Goal: Task Accomplishment & Management: Manage account settings

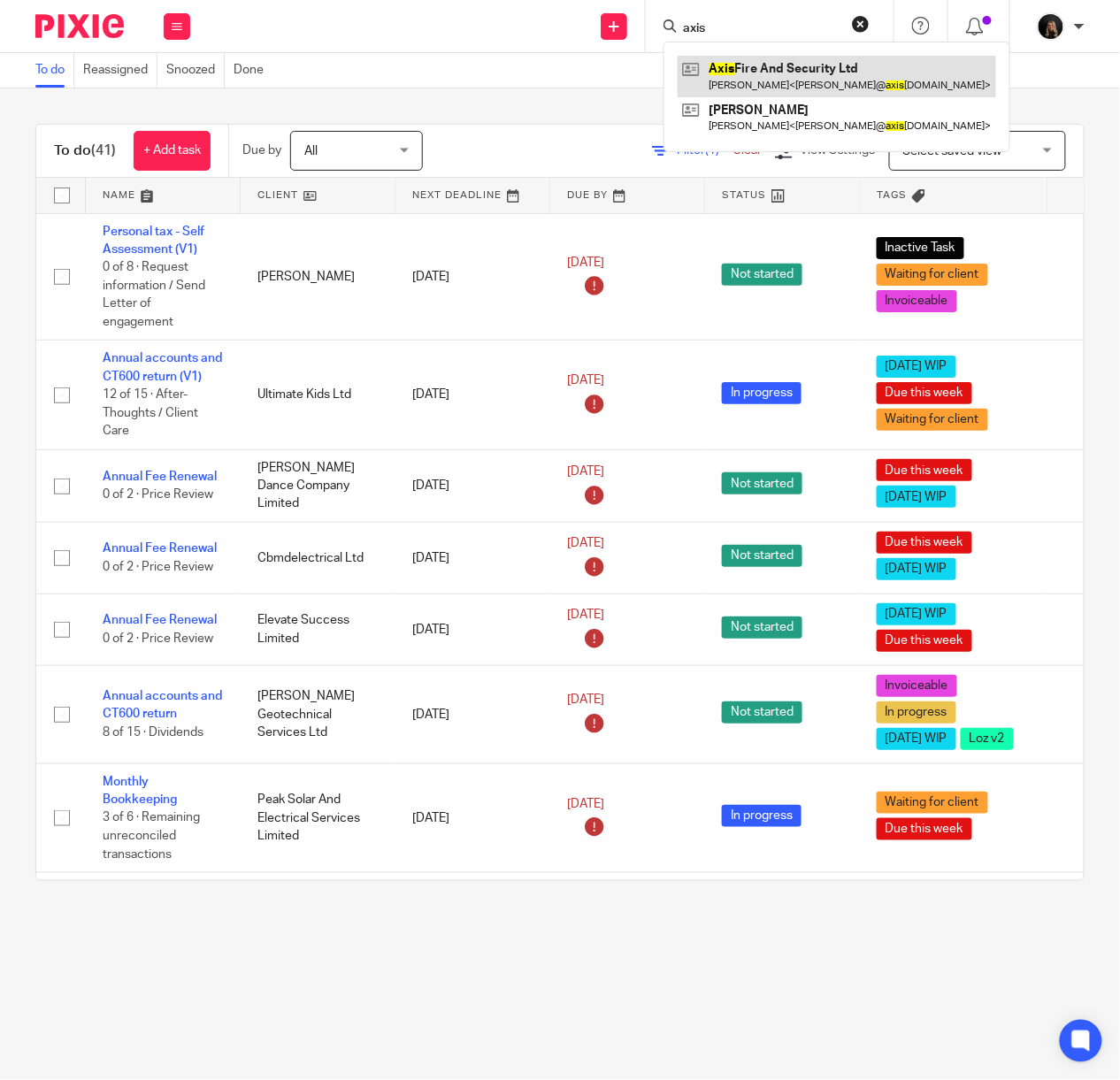
type input "axis"
click at [776, 72] on link at bounding box center [836, 76] width 318 height 41
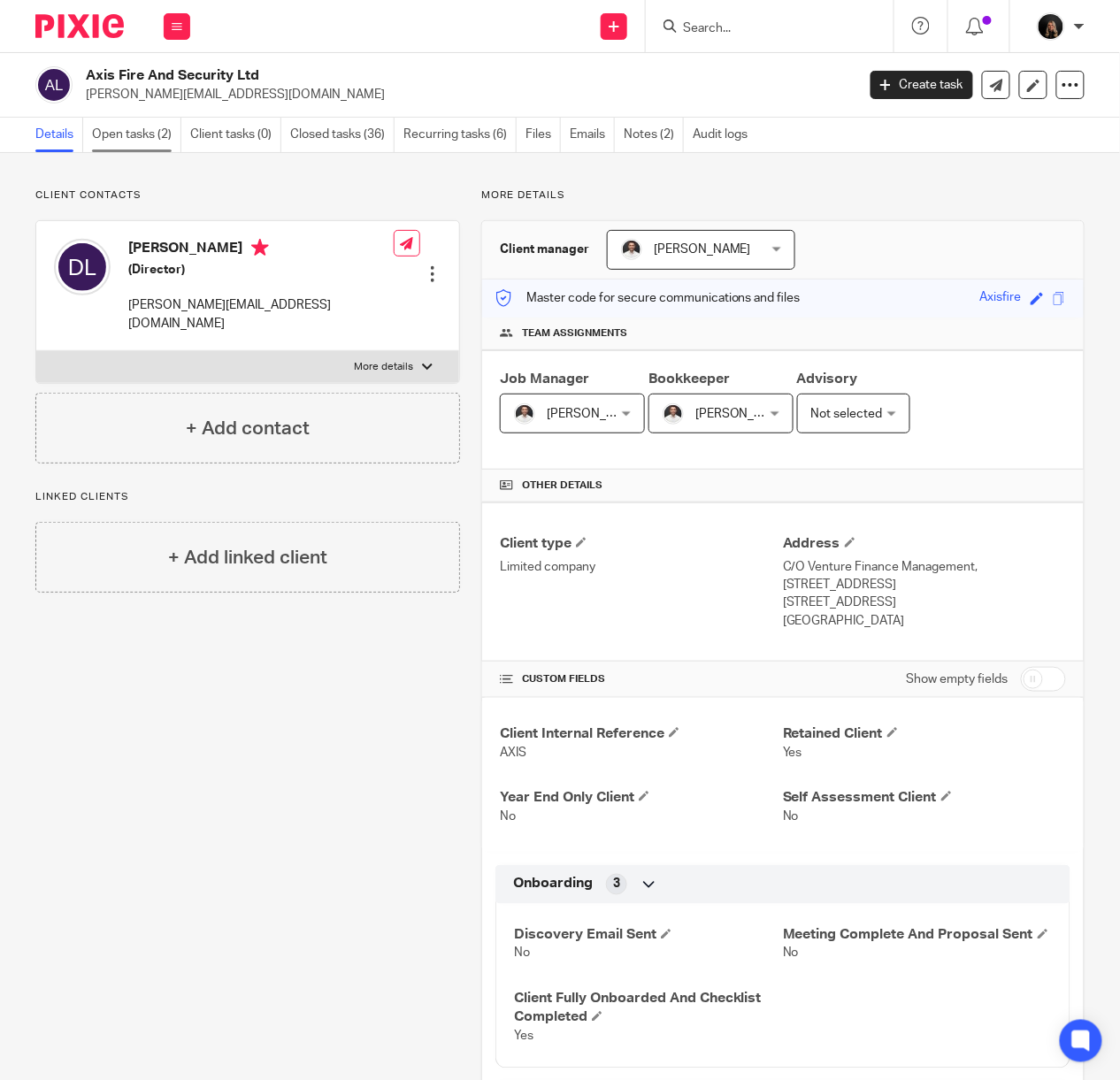
click at [158, 128] on link "Open tasks (2)" at bounding box center [137, 135] width 89 height 35
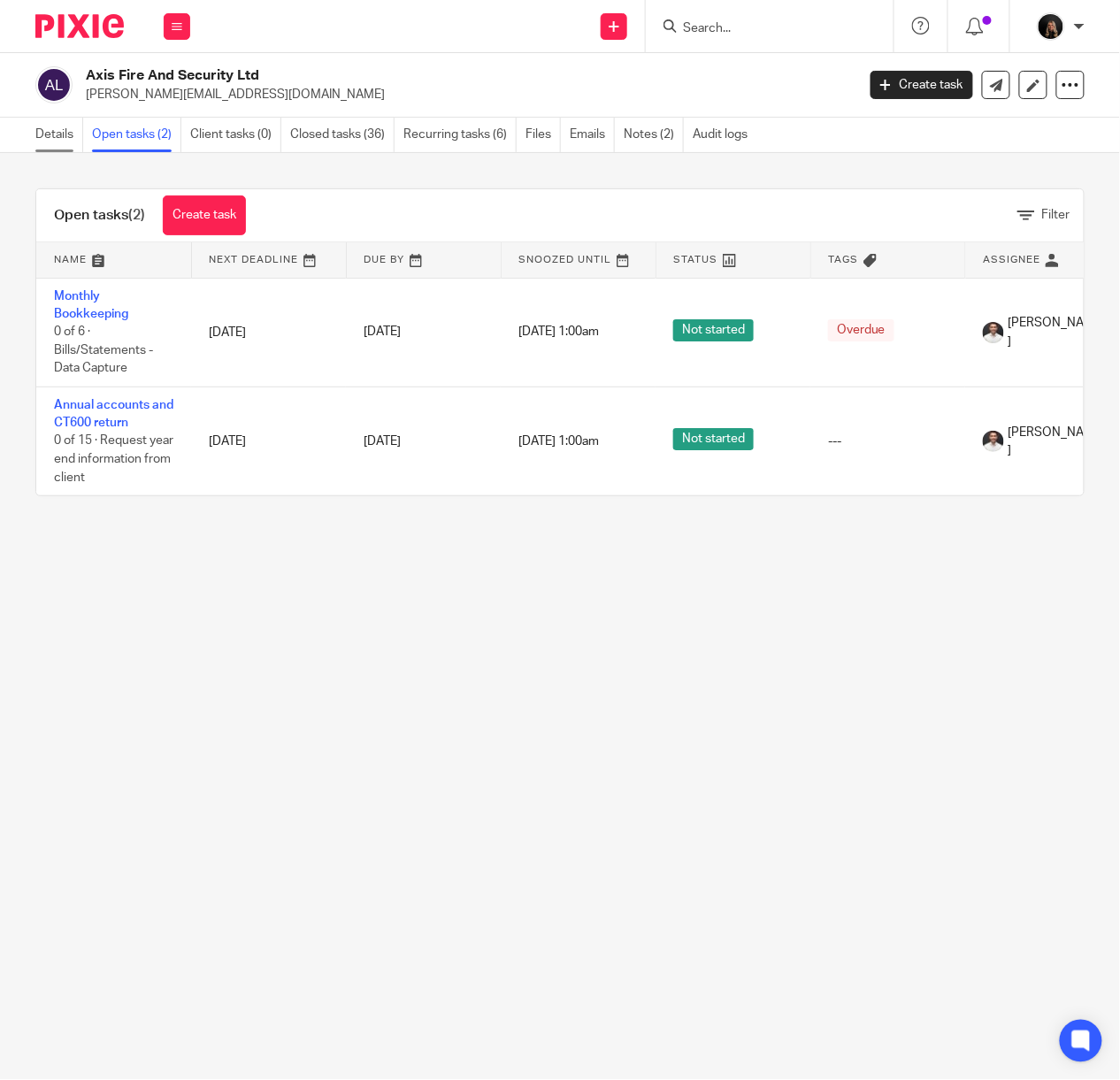
click at [49, 136] on link "Details" at bounding box center [59, 135] width 47 height 35
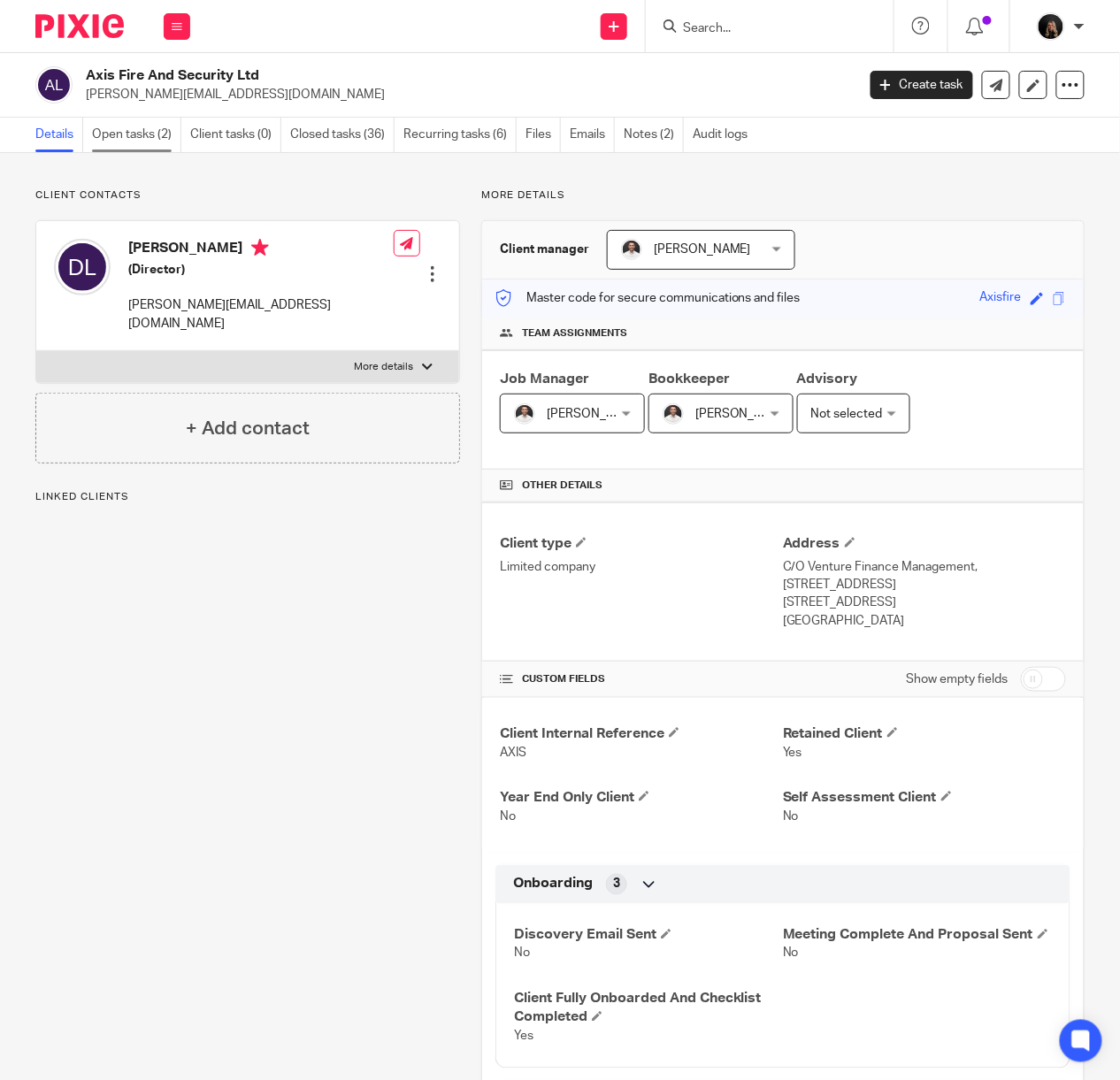
click at [128, 141] on link "Open tasks (2)" at bounding box center [137, 135] width 89 height 35
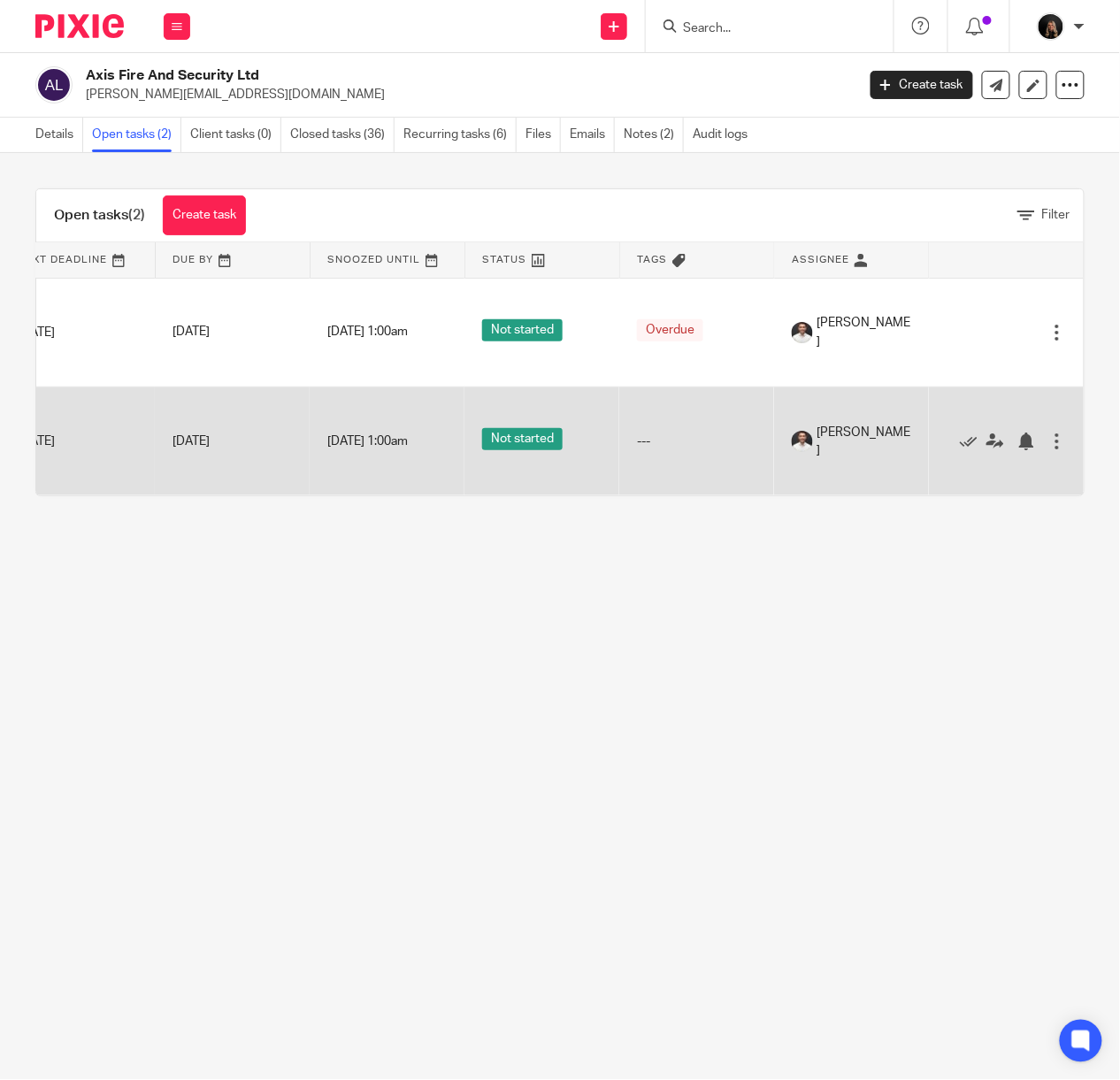
scroll to position [0, 226]
click at [961, 453] on div "Edit task Delete" at bounding box center [1006, 441] width 119 height 45
click at [986, 436] on icon at bounding box center [994, 441] width 17 height 17
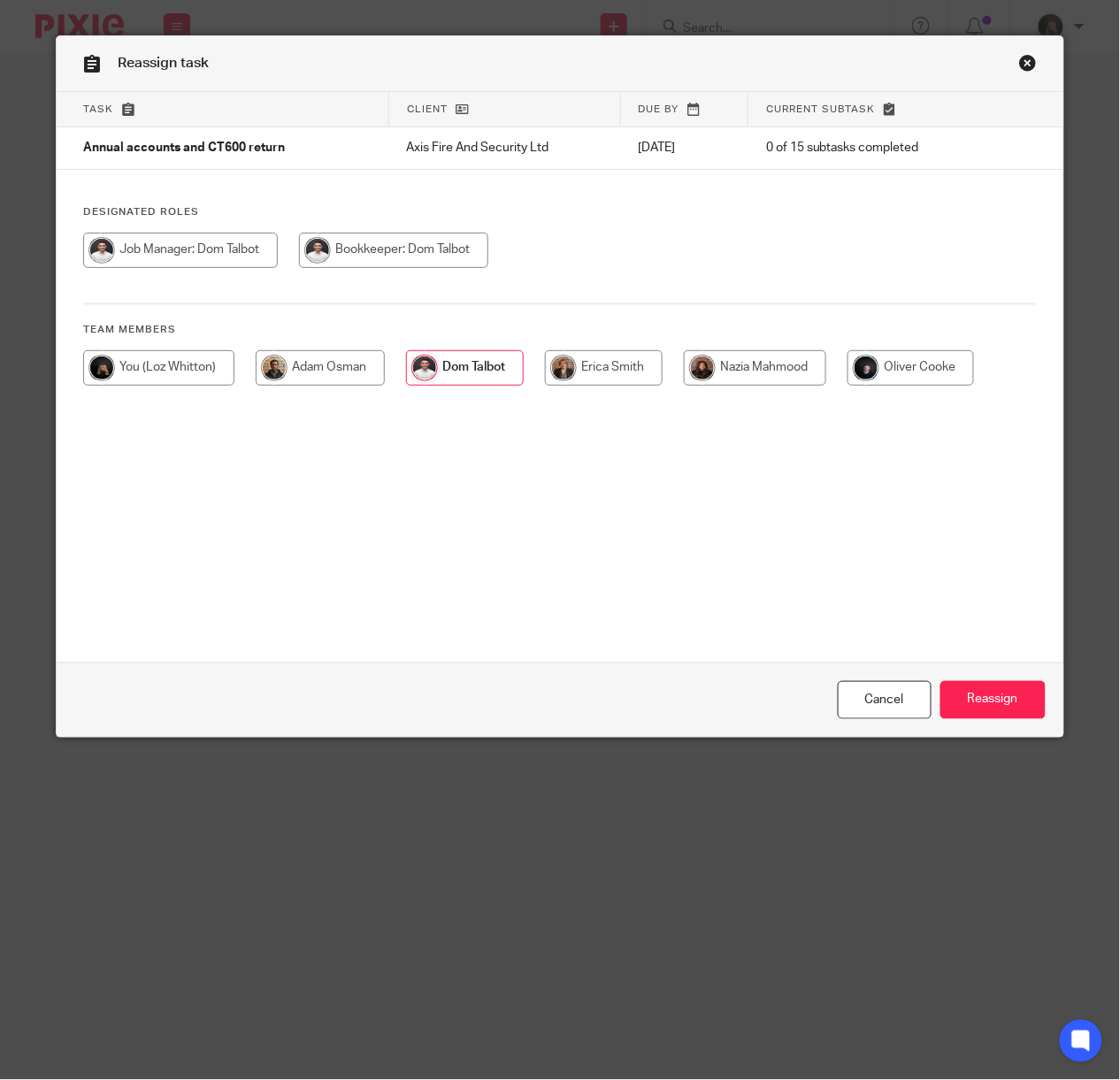
click at [111, 363] on input "radio" at bounding box center [159, 367] width 151 height 36
radio input "true"
click at [1002, 701] on input "Reassign" at bounding box center [992, 700] width 105 height 38
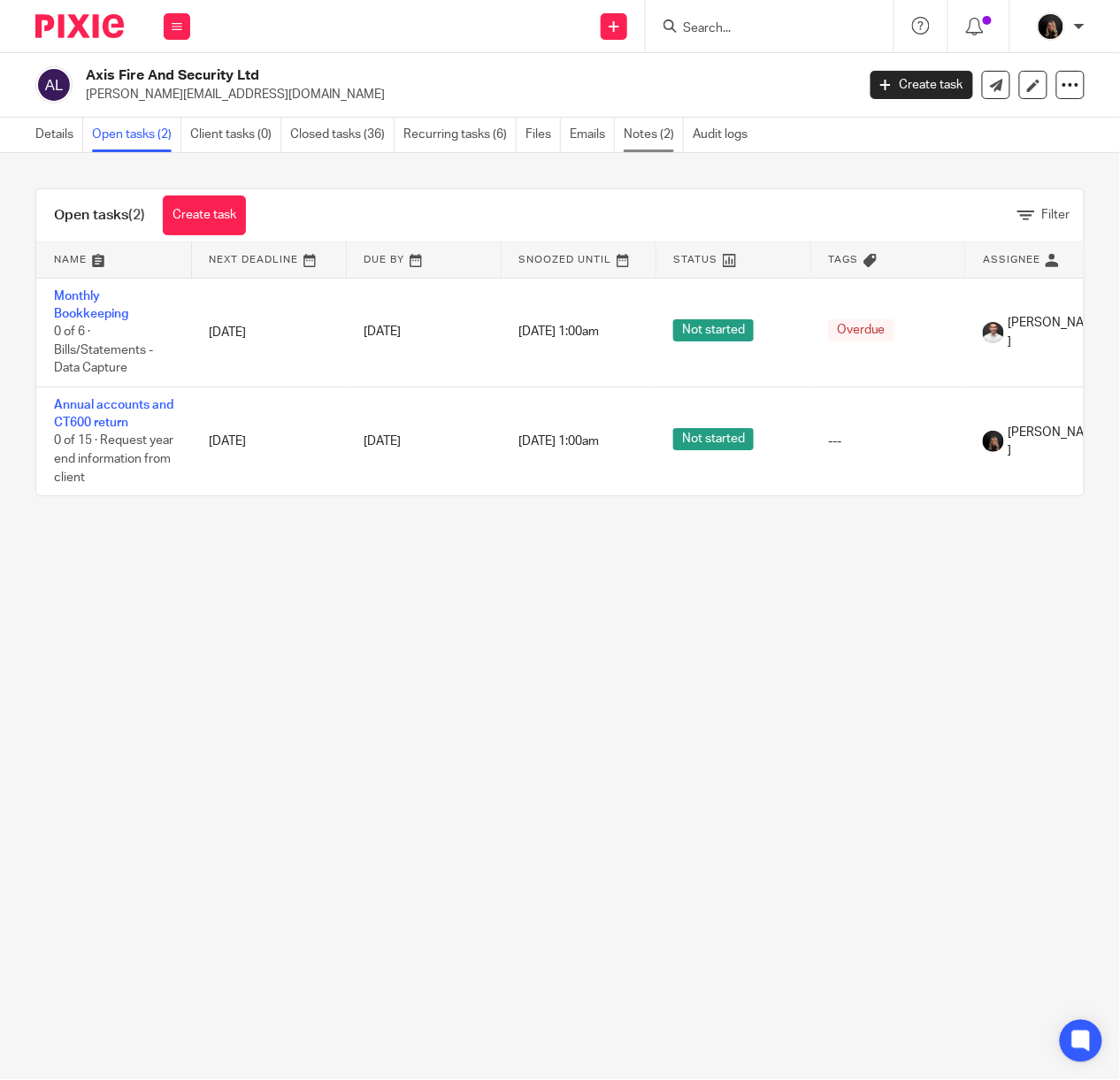
click at [669, 133] on link "Notes (2)" at bounding box center [653, 135] width 60 height 35
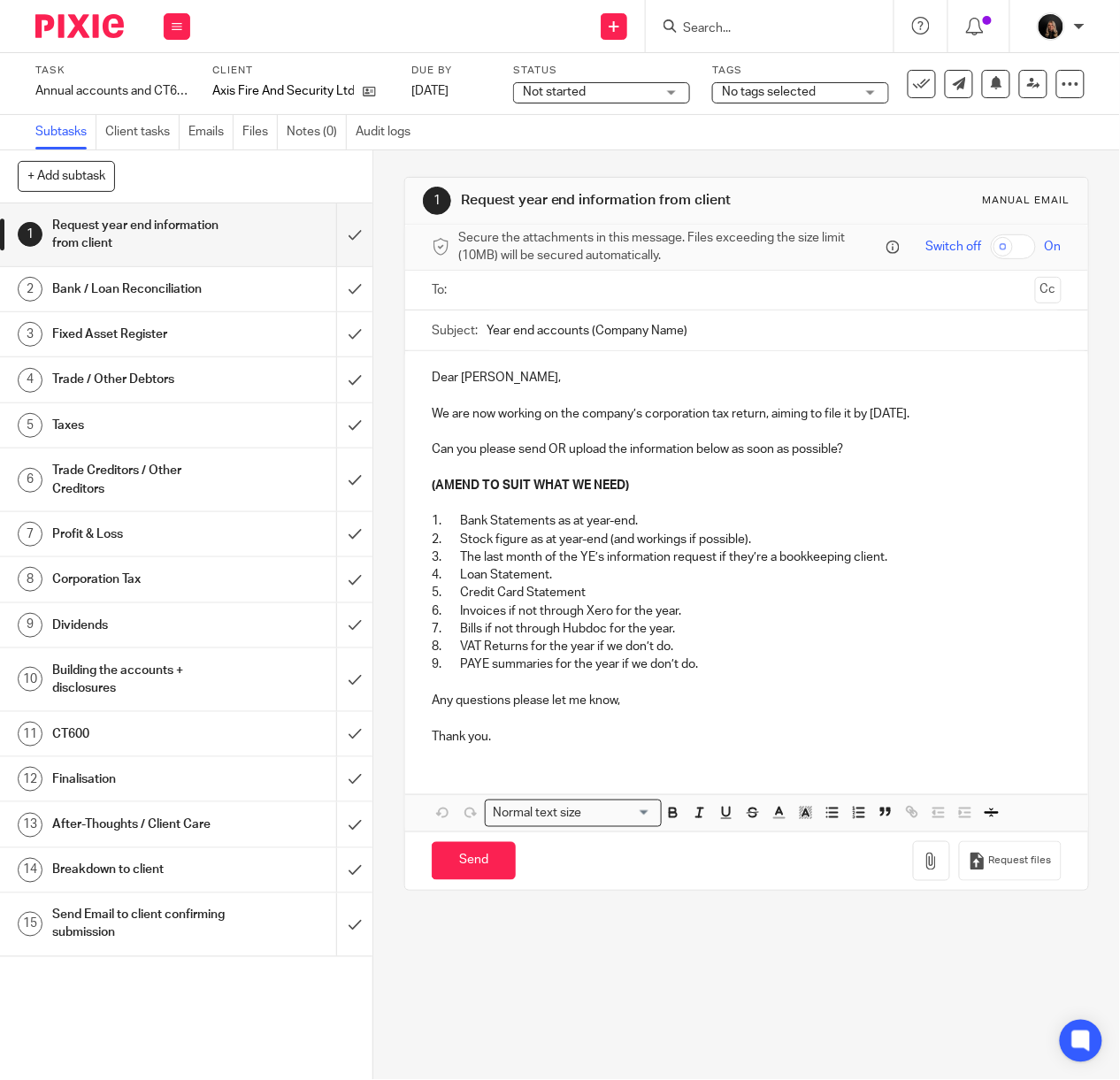
click at [743, 93] on span "No tags selected" at bounding box center [768, 92] width 94 height 13
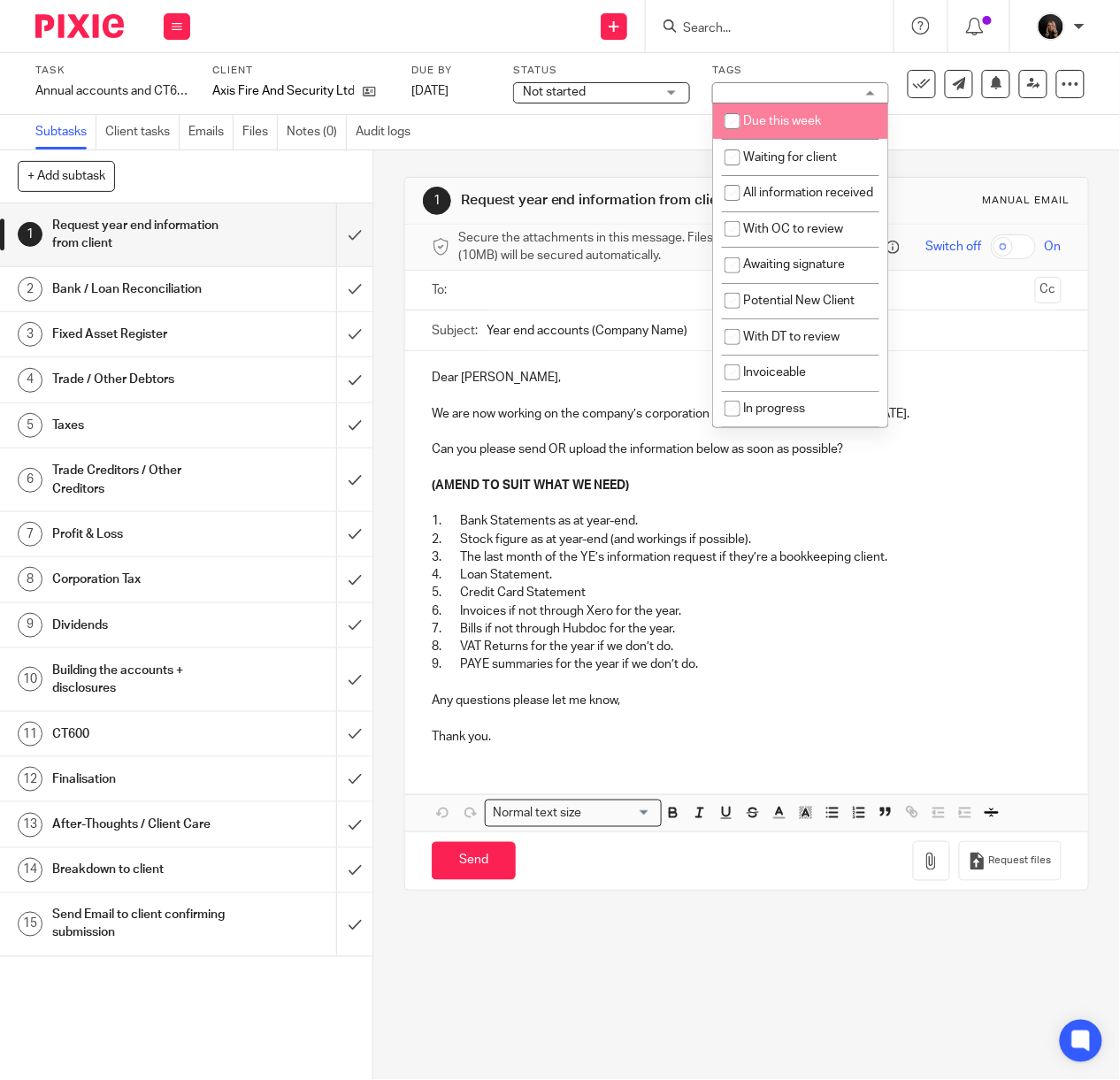
click at [844, 129] on li "Due this week" at bounding box center [800, 122] width 175 height 36
checkbox input "true"
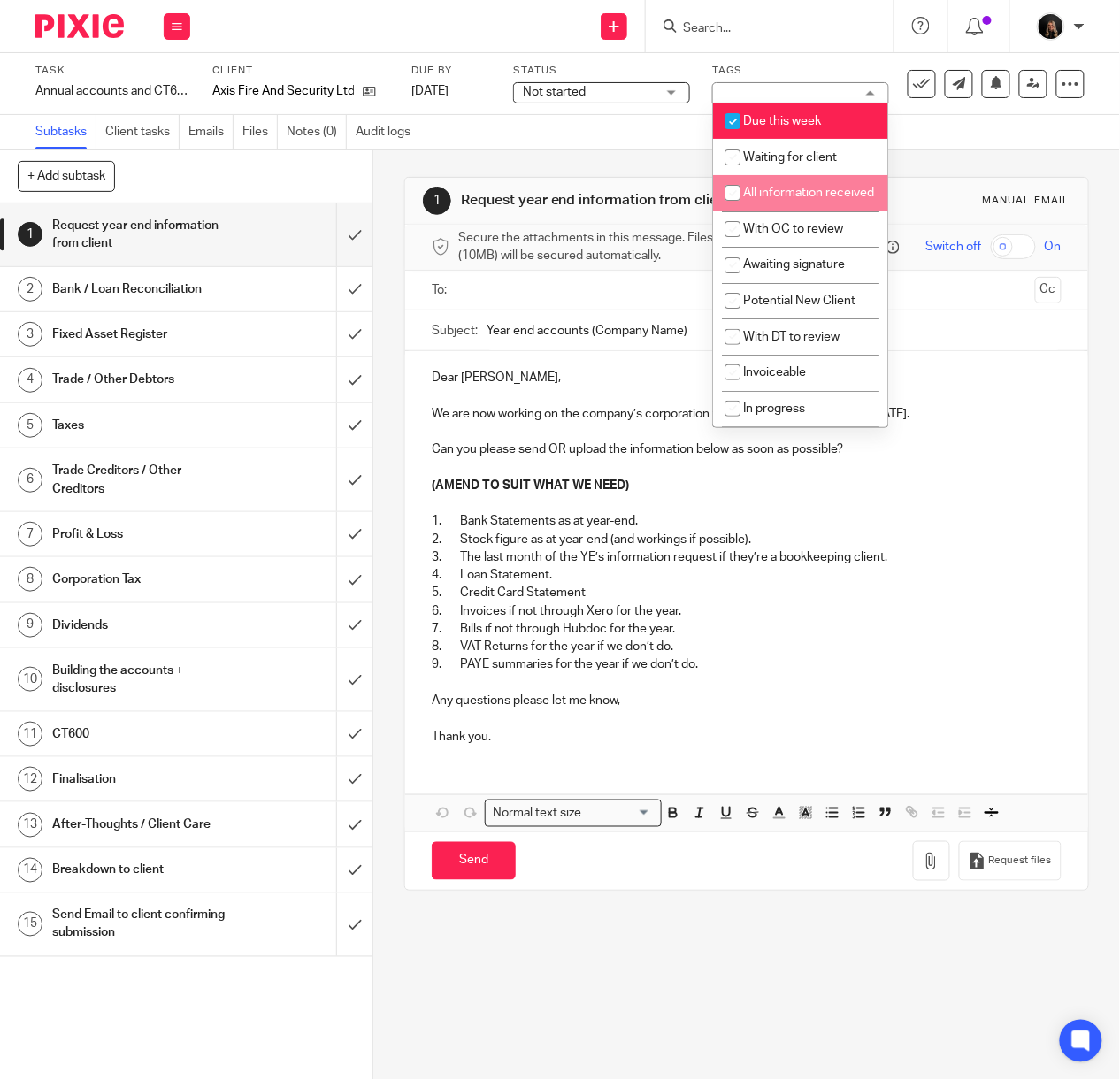
click at [837, 195] on li "All information received" at bounding box center [800, 193] width 175 height 36
checkbox input "true"
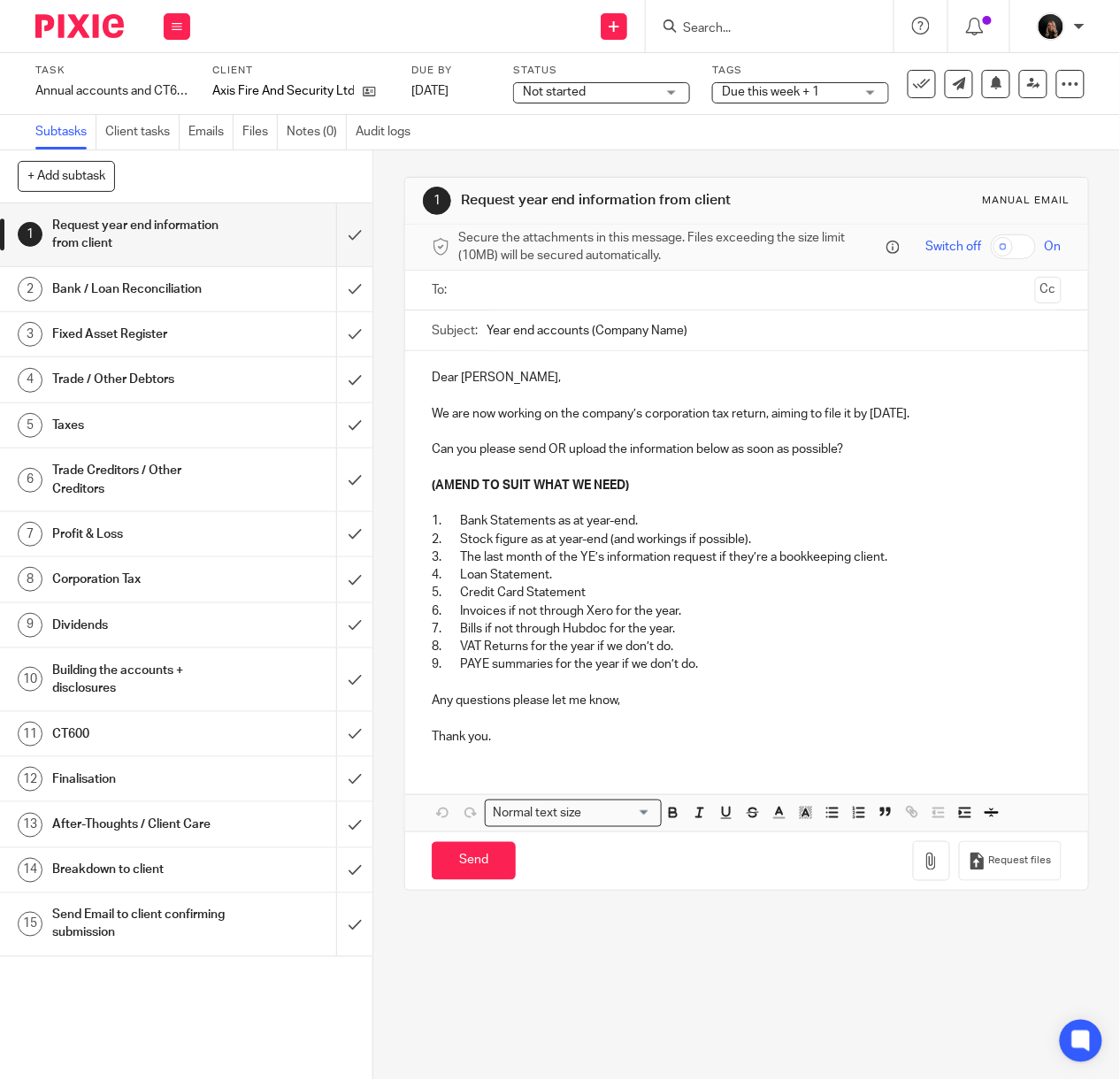
click at [1005, 528] on p "1. Bank Statements as at year-end." at bounding box center [746, 520] width 630 height 17
click at [337, 234] on input "submit" at bounding box center [186, 234] width 373 height 63
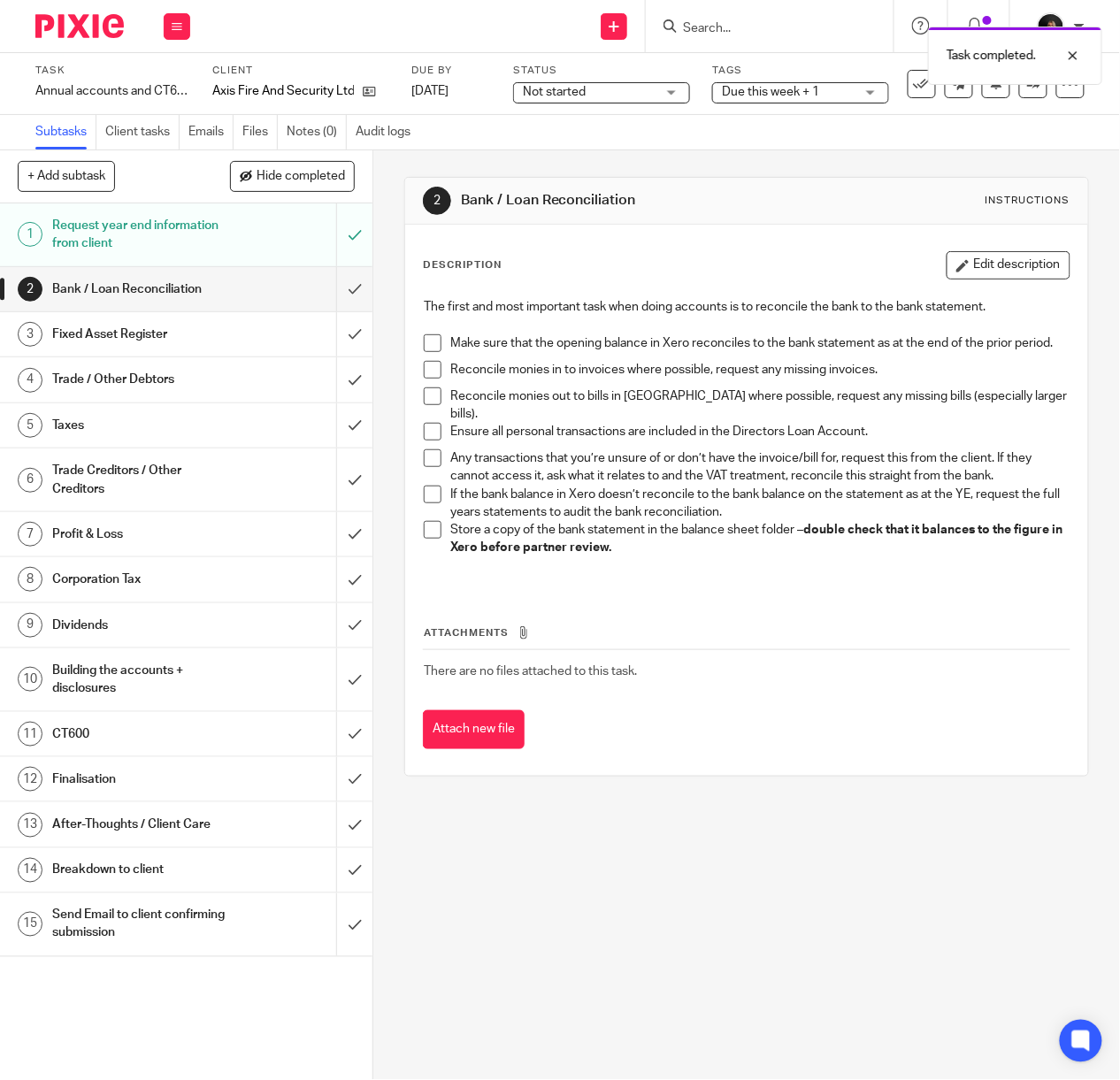
click at [436, 345] on li "Make sure that the opening balance in Xero reconciles to the bank statement as …" at bounding box center [746, 347] width 646 height 26
click at [436, 345] on li "Make sure that the opening balance in Xero reconciles to the bank statement as …" at bounding box center [746, 347] width 646 height 26
click at [424, 345] on span at bounding box center [432, 343] width 17 height 17
click at [436, 375] on li "Reconcile monies in to invoices where possible, request any missing invoices." at bounding box center [746, 374] width 646 height 26
click at [434, 374] on span at bounding box center [432, 369] width 17 height 17
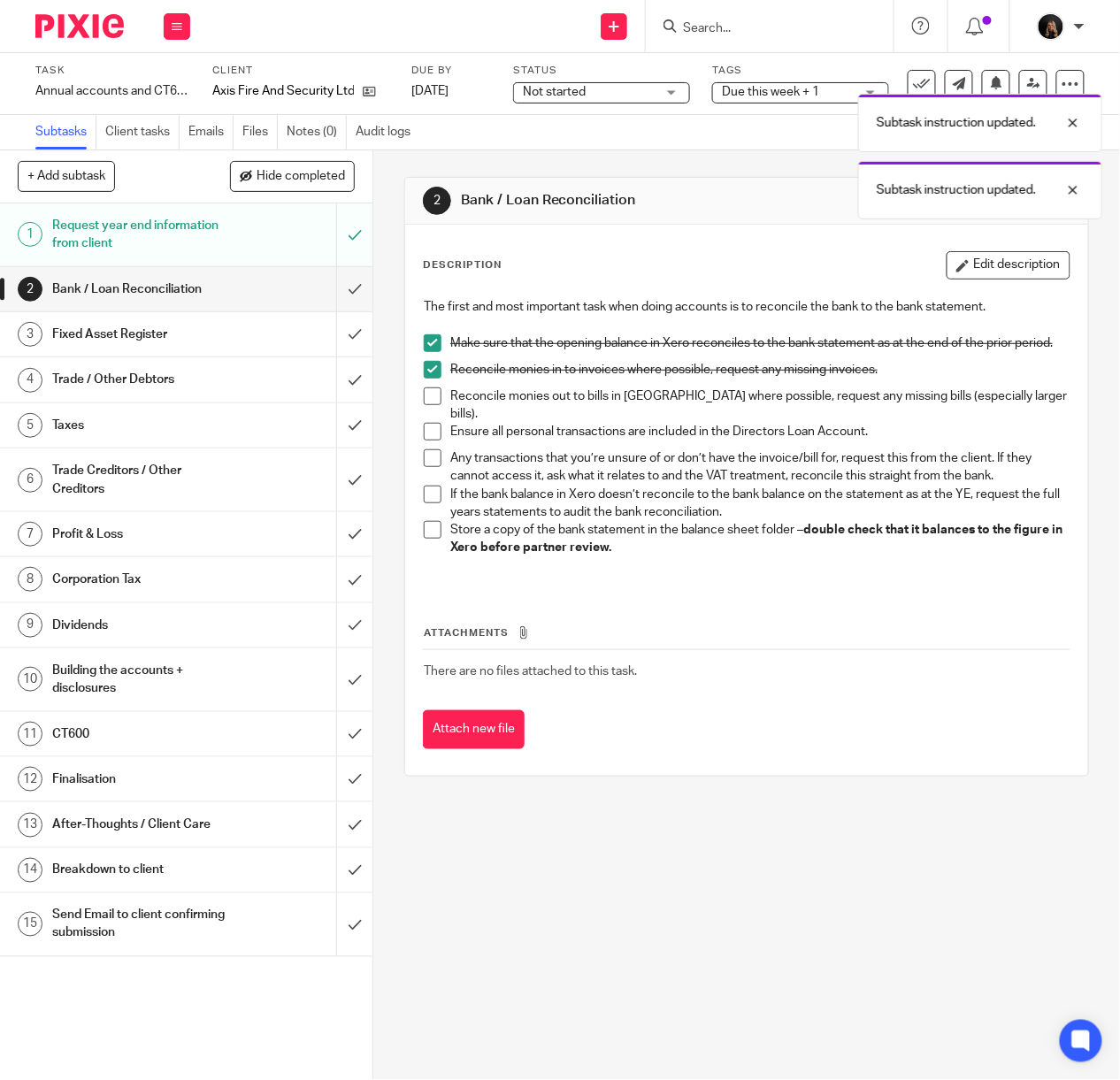
click at [432, 406] on span at bounding box center [432, 396] width 17 height 17
click at [432, 439] on span at bounding box center [432, 431] width 17 height 17
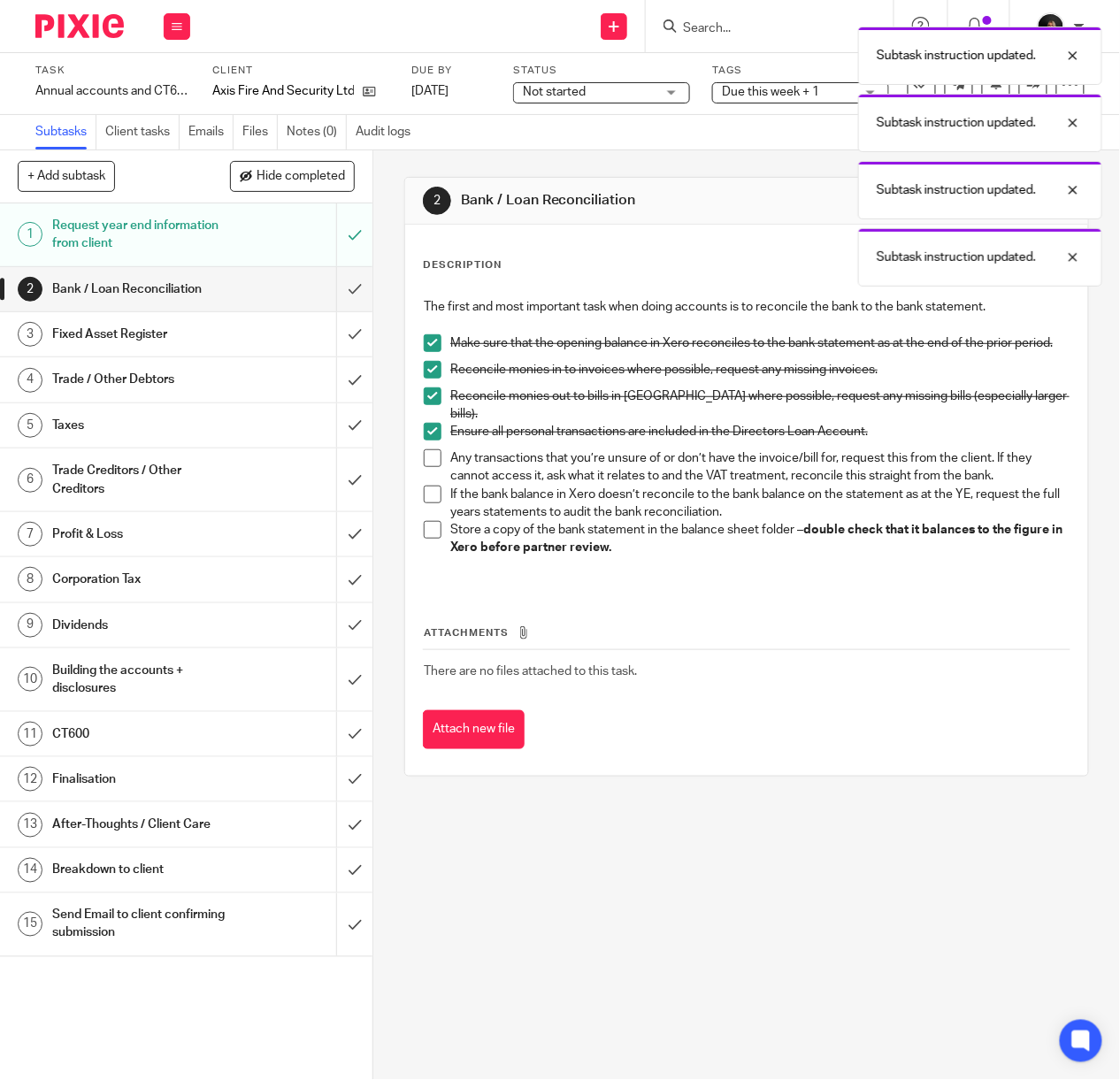
click at [424, 472] on li "Any transactions that you’re unsure of or don’t have the invoice/bill for, requ…" at bounding box center [746, 468] width 646 height 36
click at [424, 451] on span at bounding box center [432, 458] width 17 height 17
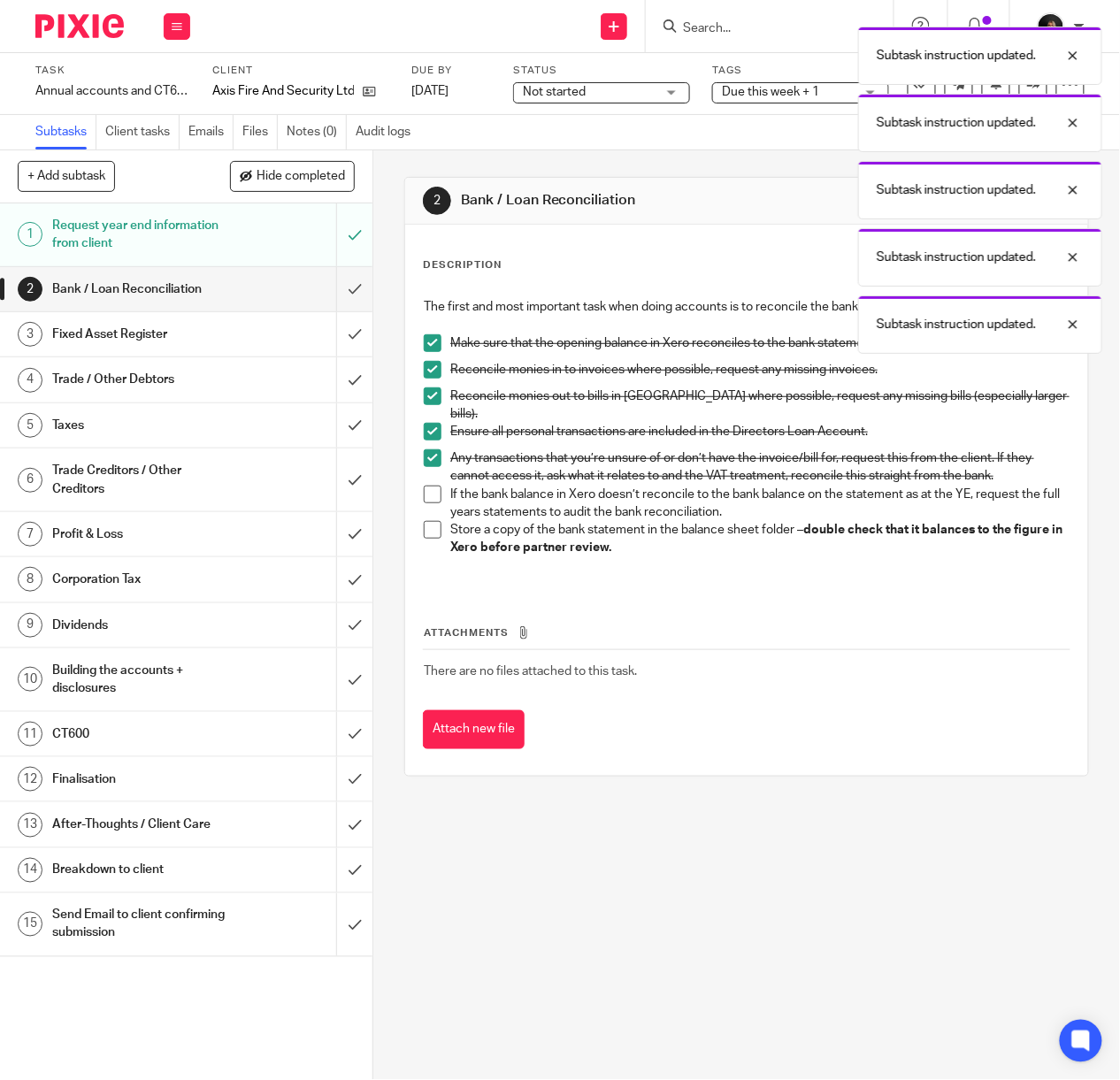
click at [428, 482] on li "Any transactions that you’re unsure of or don’t have the invoice/bill for, requ…" at bounding box center [746, 468] width 646 height 36
click at [429, 482] on li "Any transactions that you’re unsure of or don’t have the invoice/bill for, requ…" at bounding box center [746, 468] width 646 height 36
click at [436, 493] on li "If the bank balance in Xero doesn’t reconcile to the bank balance on the statem…" at bounding box center [746, 504] width 646 height 36
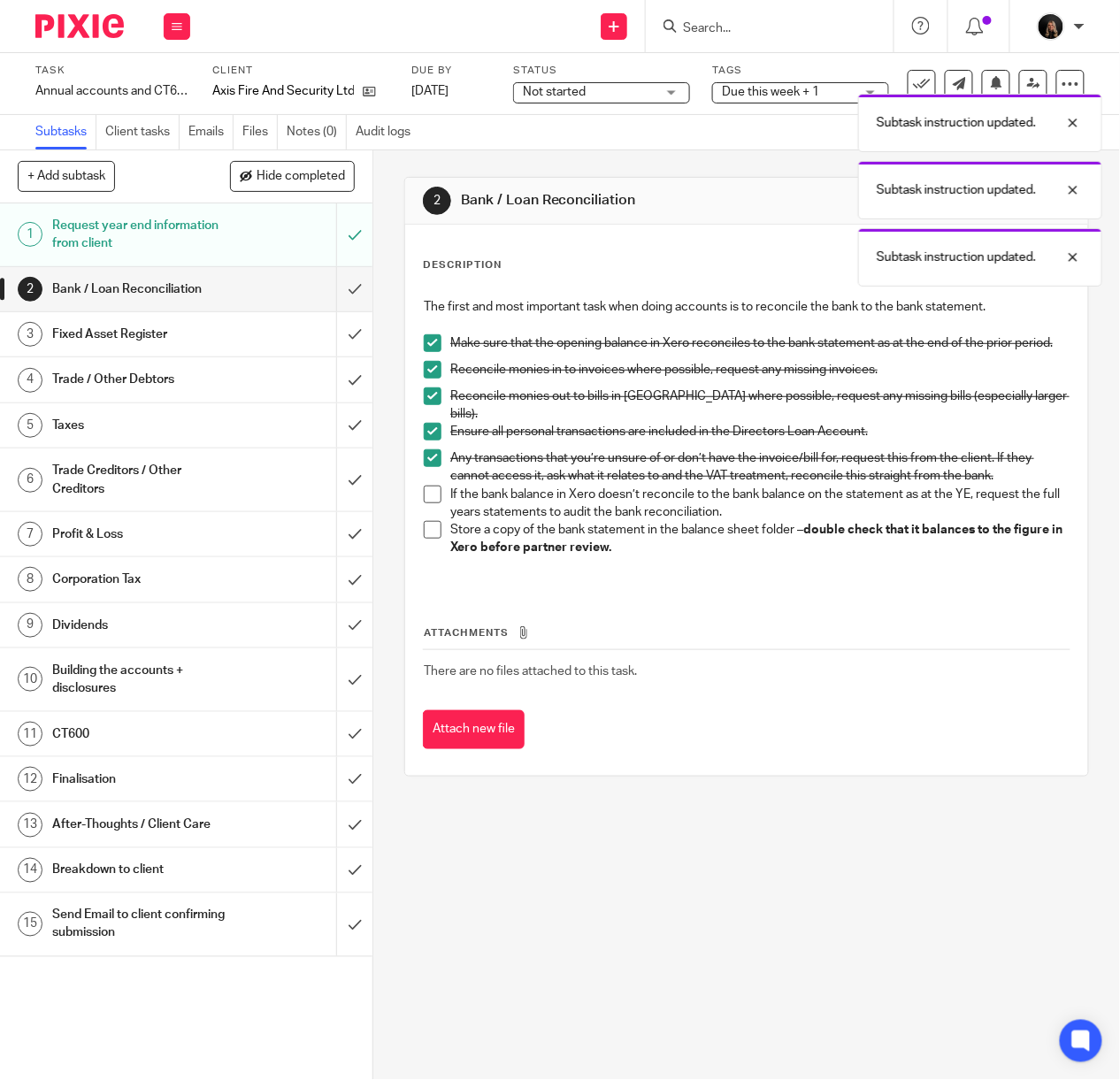
click at [425, 492] on span at bounding box center [432, 494] width 17 height 17
click at [433, 532] on span at bounding box center [432, 530] width 17 height 17
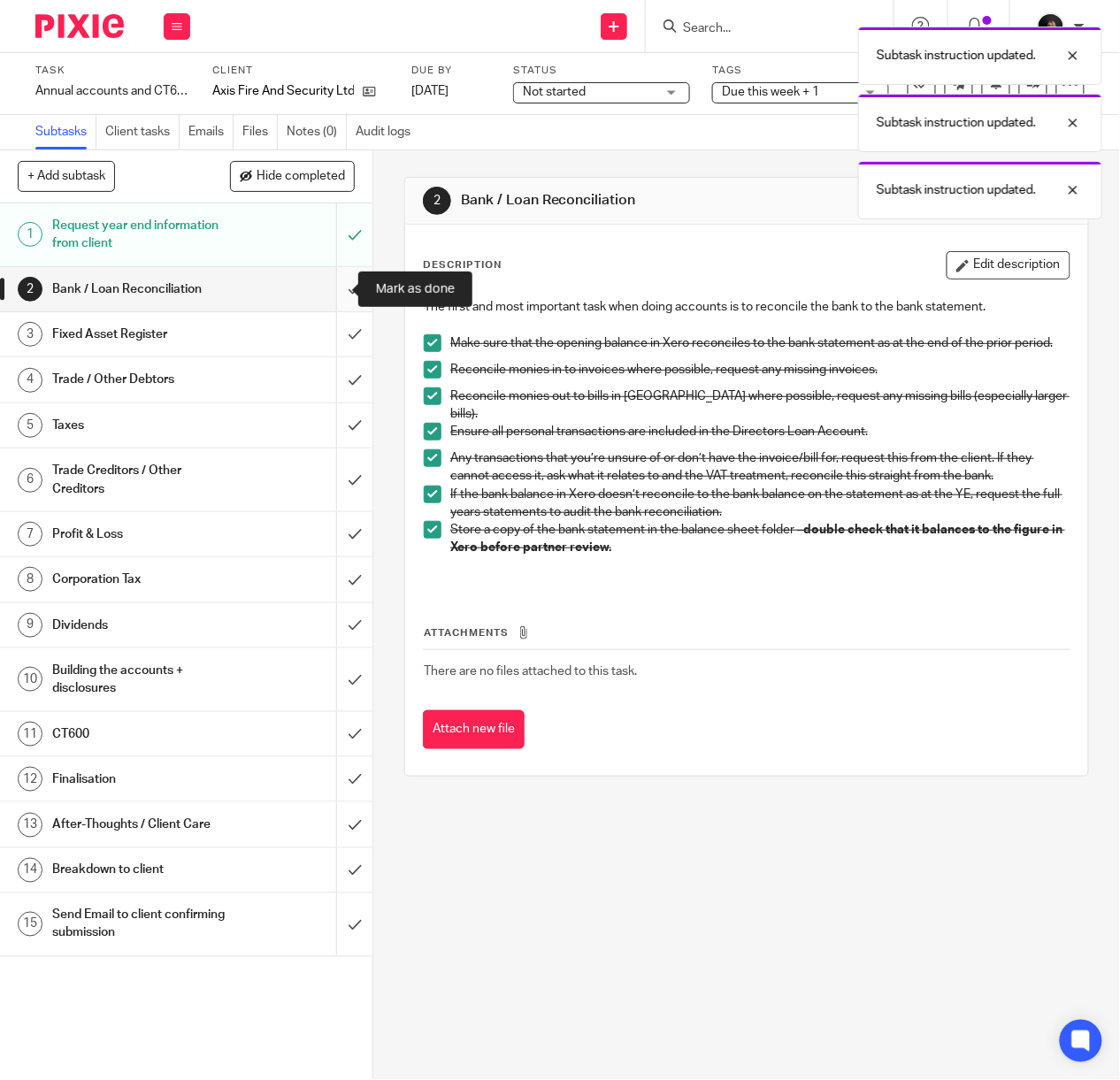
click at [327, 298] on input "submit" at bounding box center [186, 289] width 373 height 45
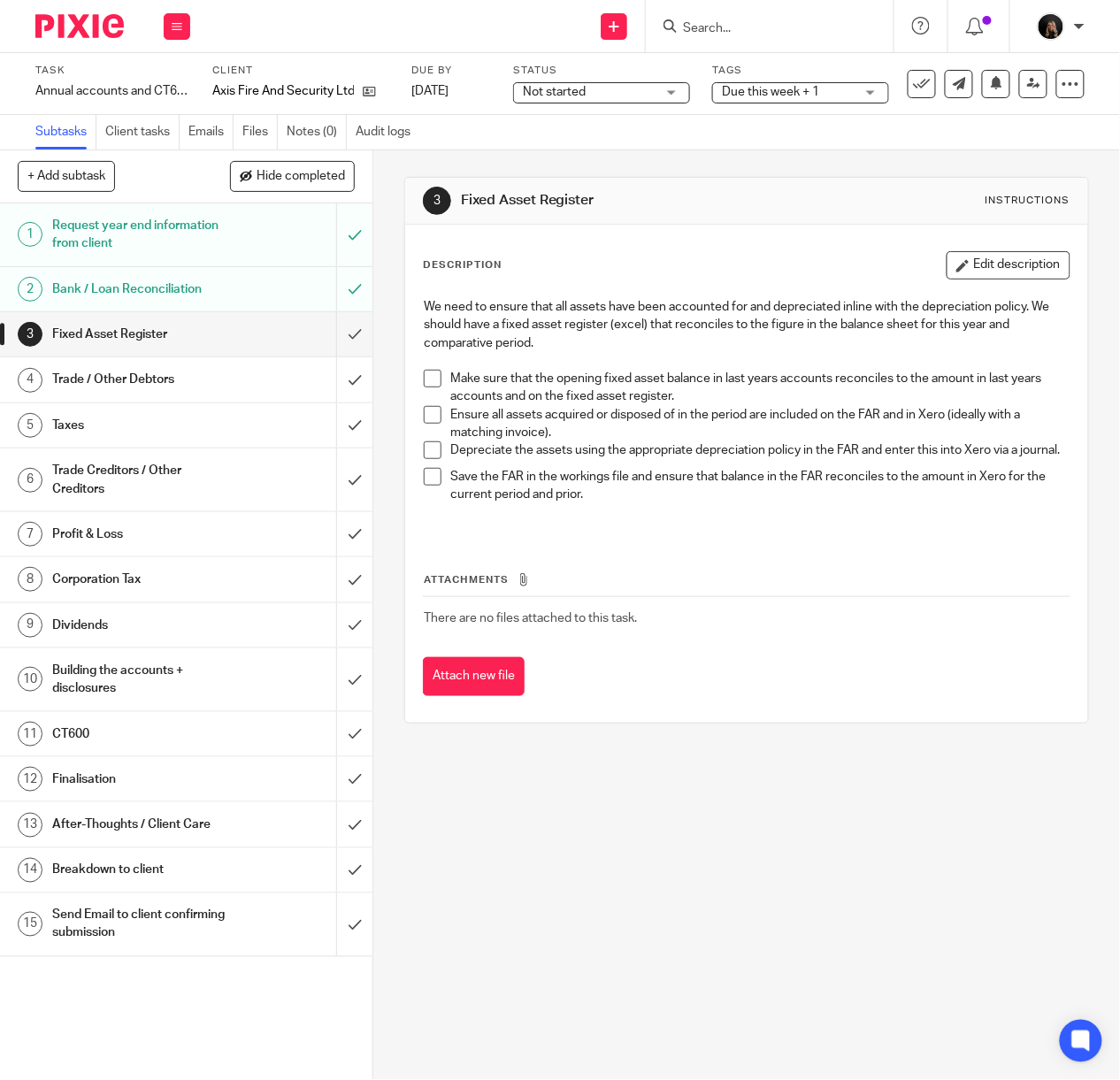
click at [429, 379] on span at bounding box center [432, 378] width 17 height 17
click at [430, 418] on span at bounding box center [432, 414] width 17 height 17
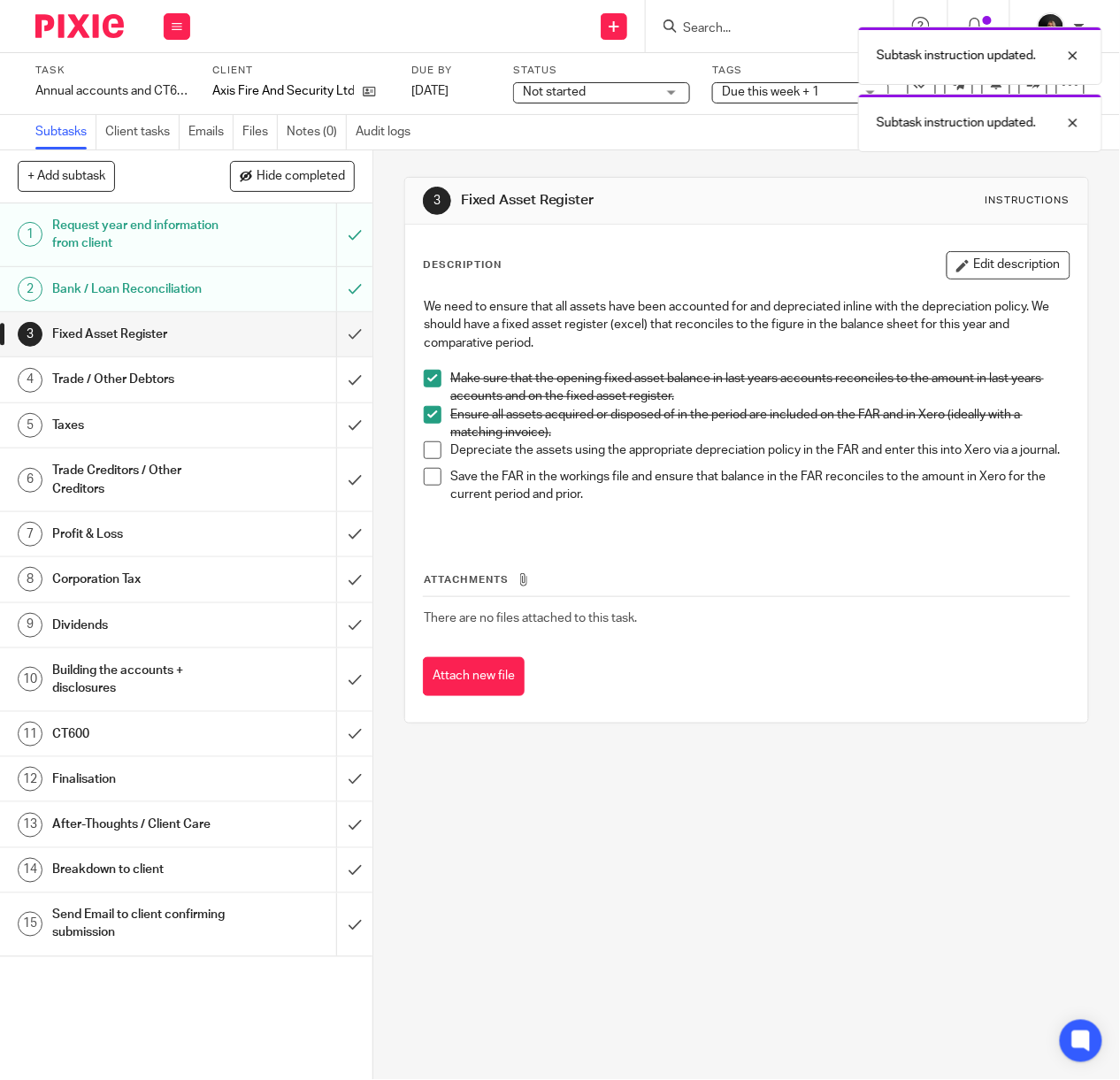
click at [430, 453] on span at bounding box center [432, 449] width 17 height 17
click at [428, 486] on span at bounding box center [432, 476] width 17 height 17
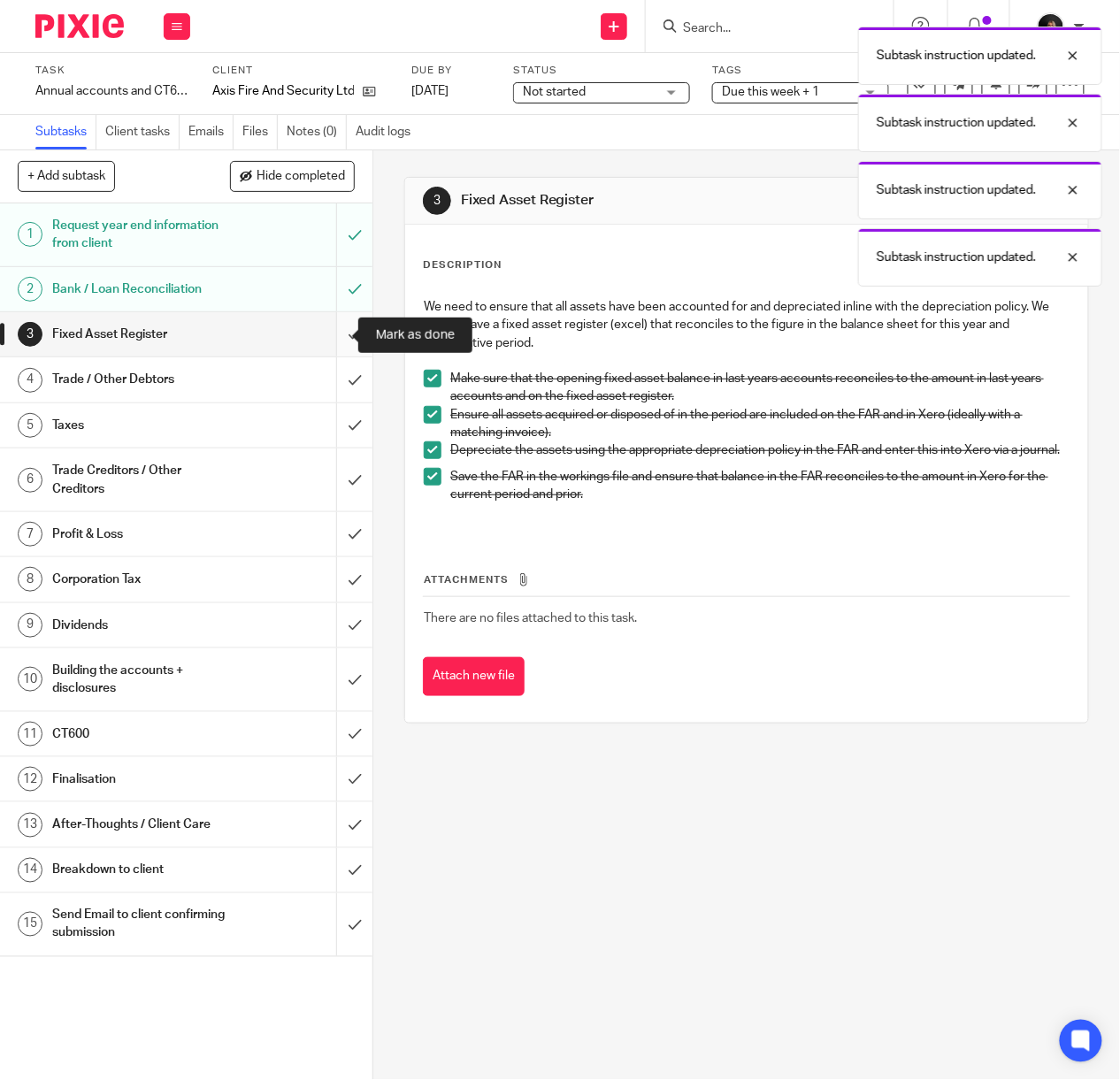
click at [322, 325] on input "submit" at bounding box center [186, 334] width 373 height 45
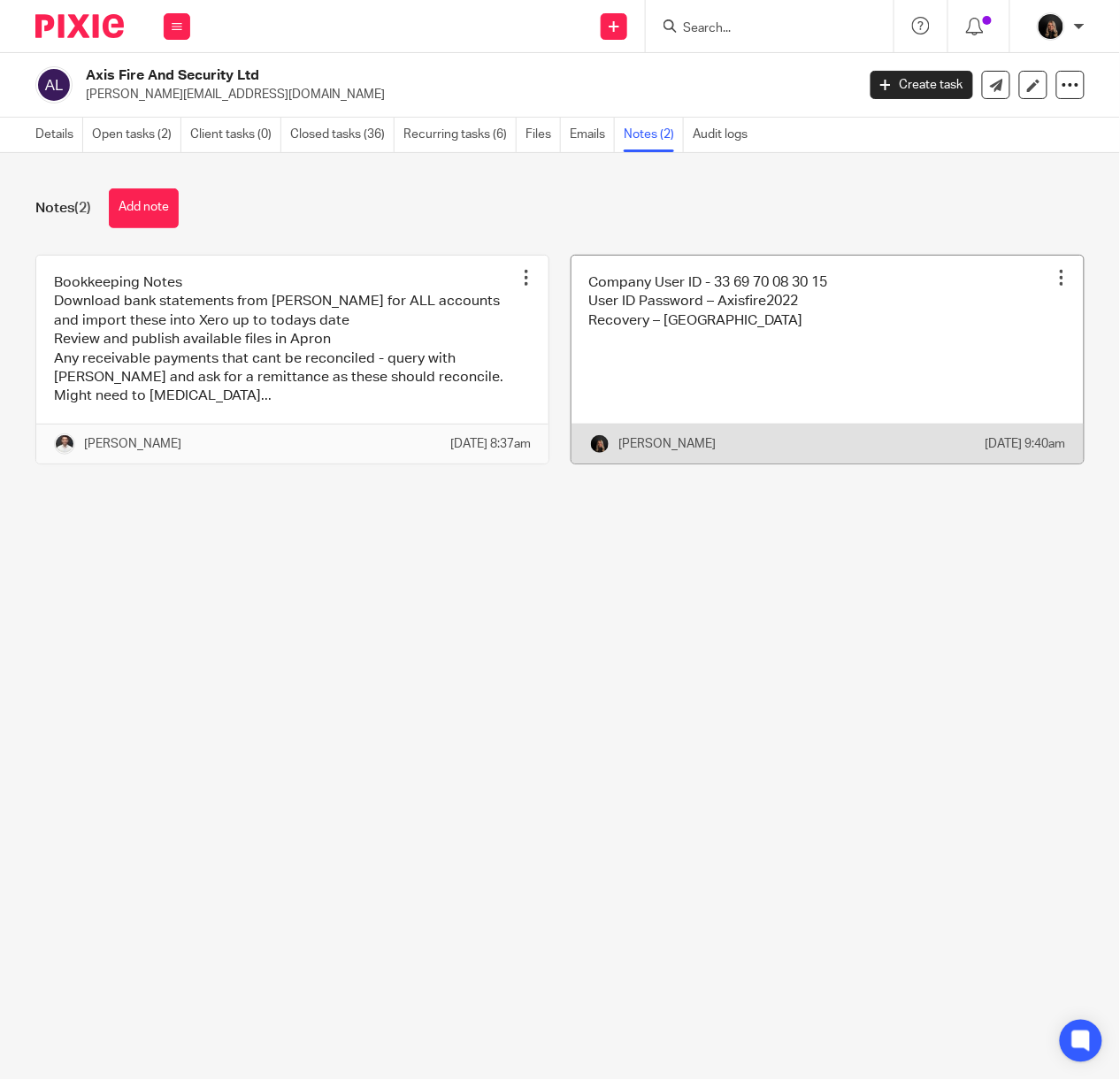
click at [683, 346] on link at bounding box center [827, 359] width 512 height 208
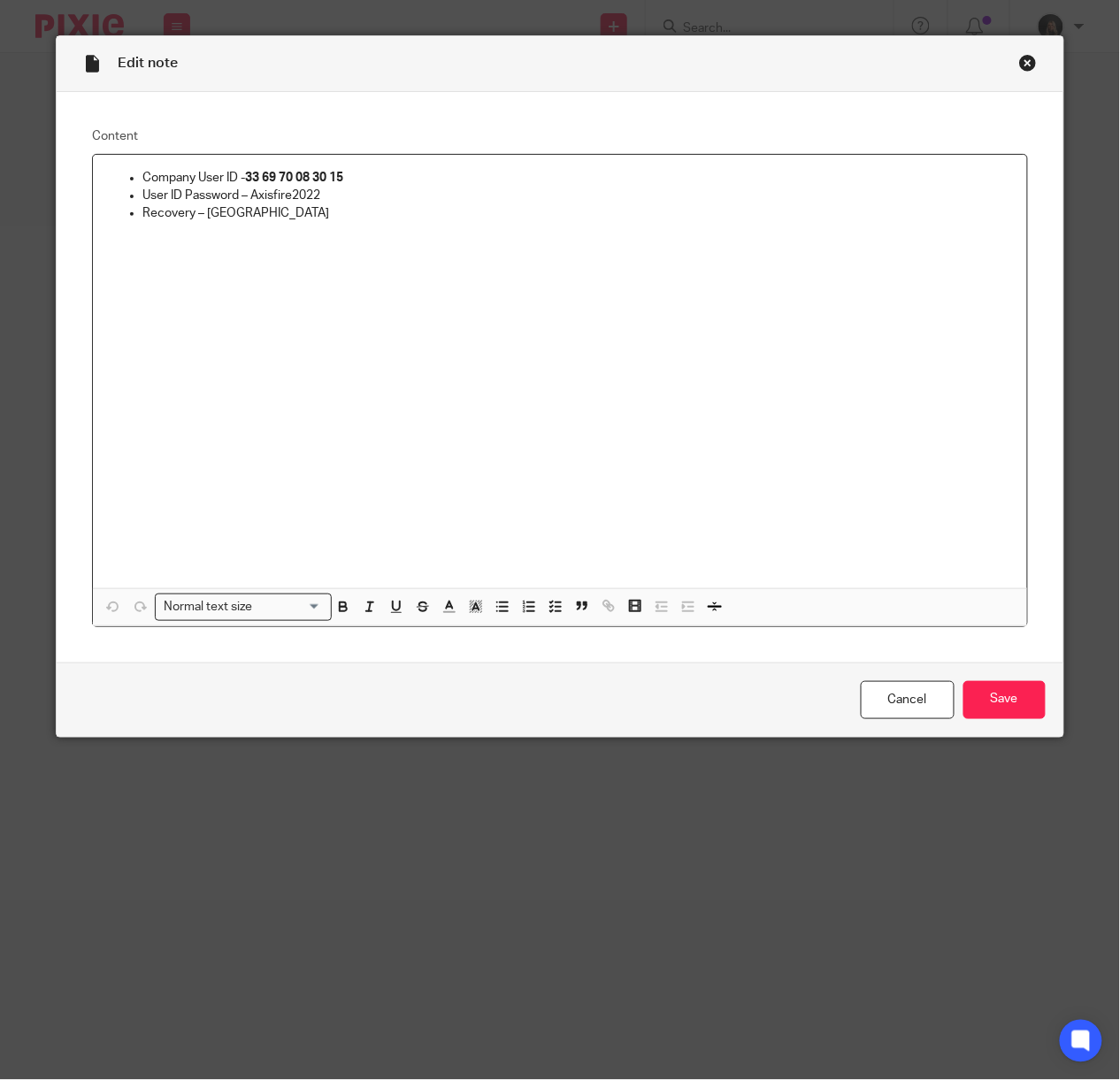
click at [1023, 68] on div "Close this dialog window" at bounding box center [1027, 62] width 17 height 17
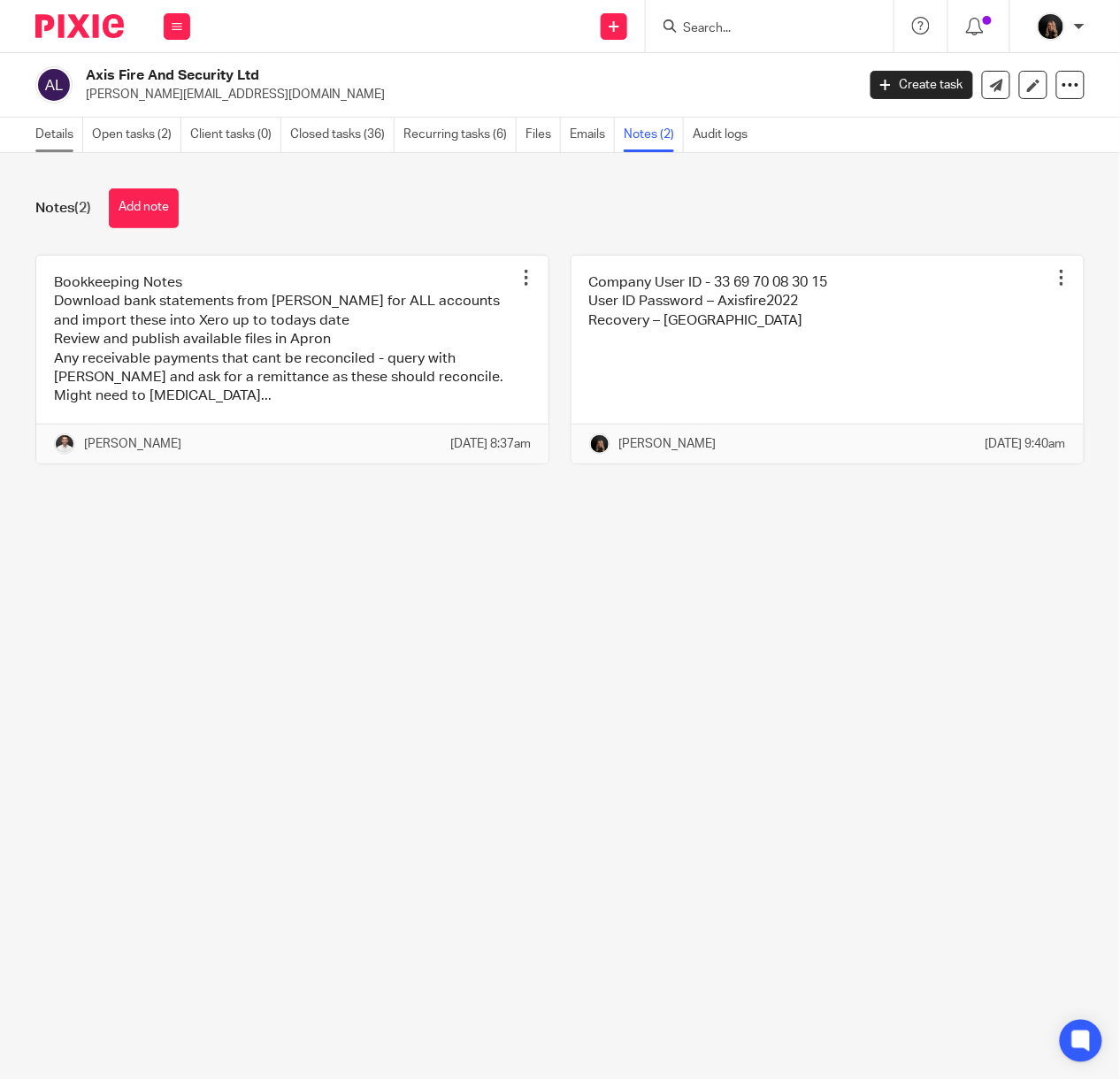
click at [54, 143] on link "Details" at bounding box center [59, 135] width 47 height 35
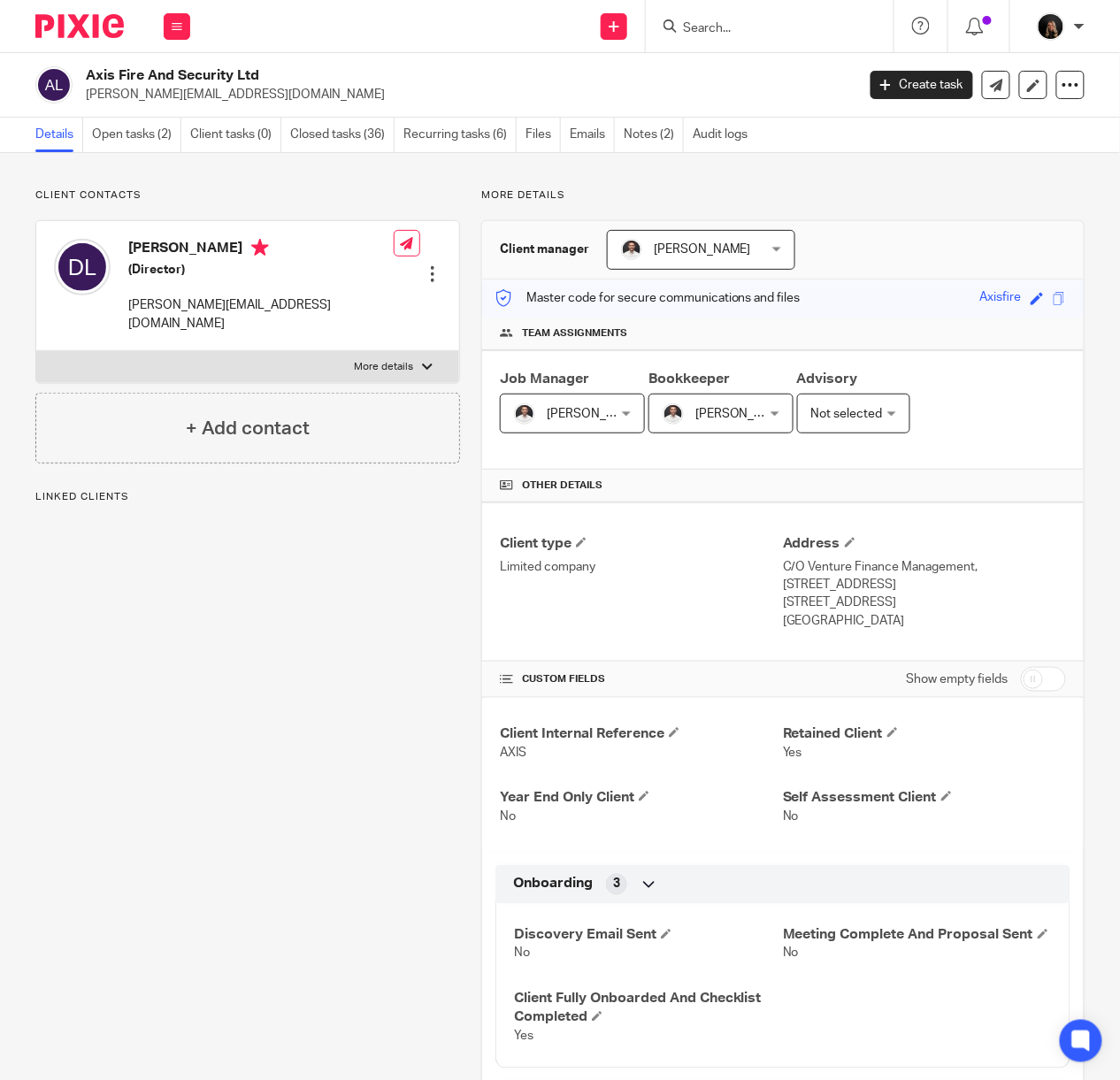
scroll to position [943, 0]
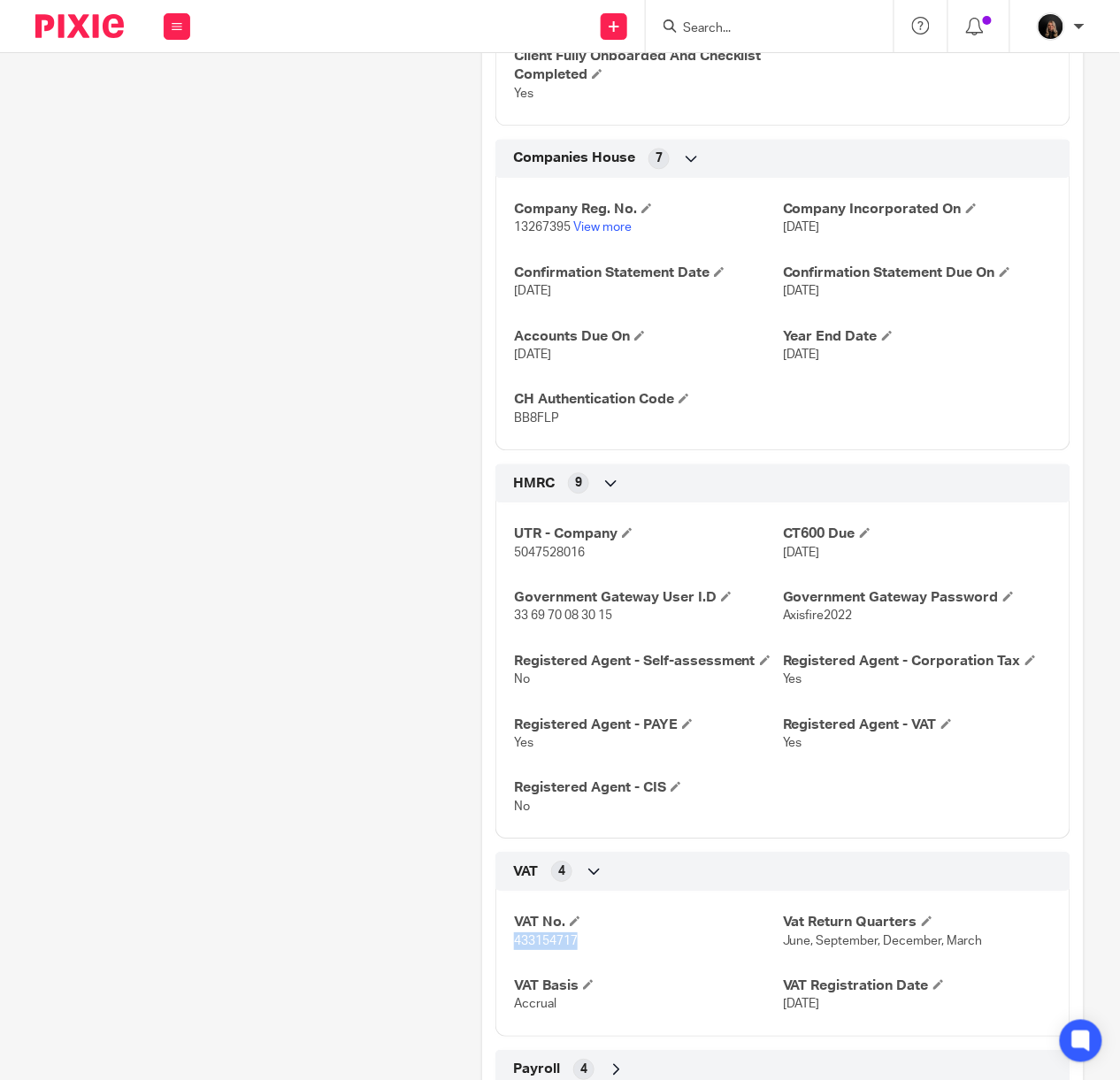
drag, startPoint x: 613, startPoint y: 968, endPoint x: 510, endPoint y: 978, distance: 103.5
click at [510, 978] on div "VAT No. 433154717 Vat Return Quarters June, September, December, March VAT Basi…" at bounding box center [783, 957] width 575 height 159
copy span "433154717"
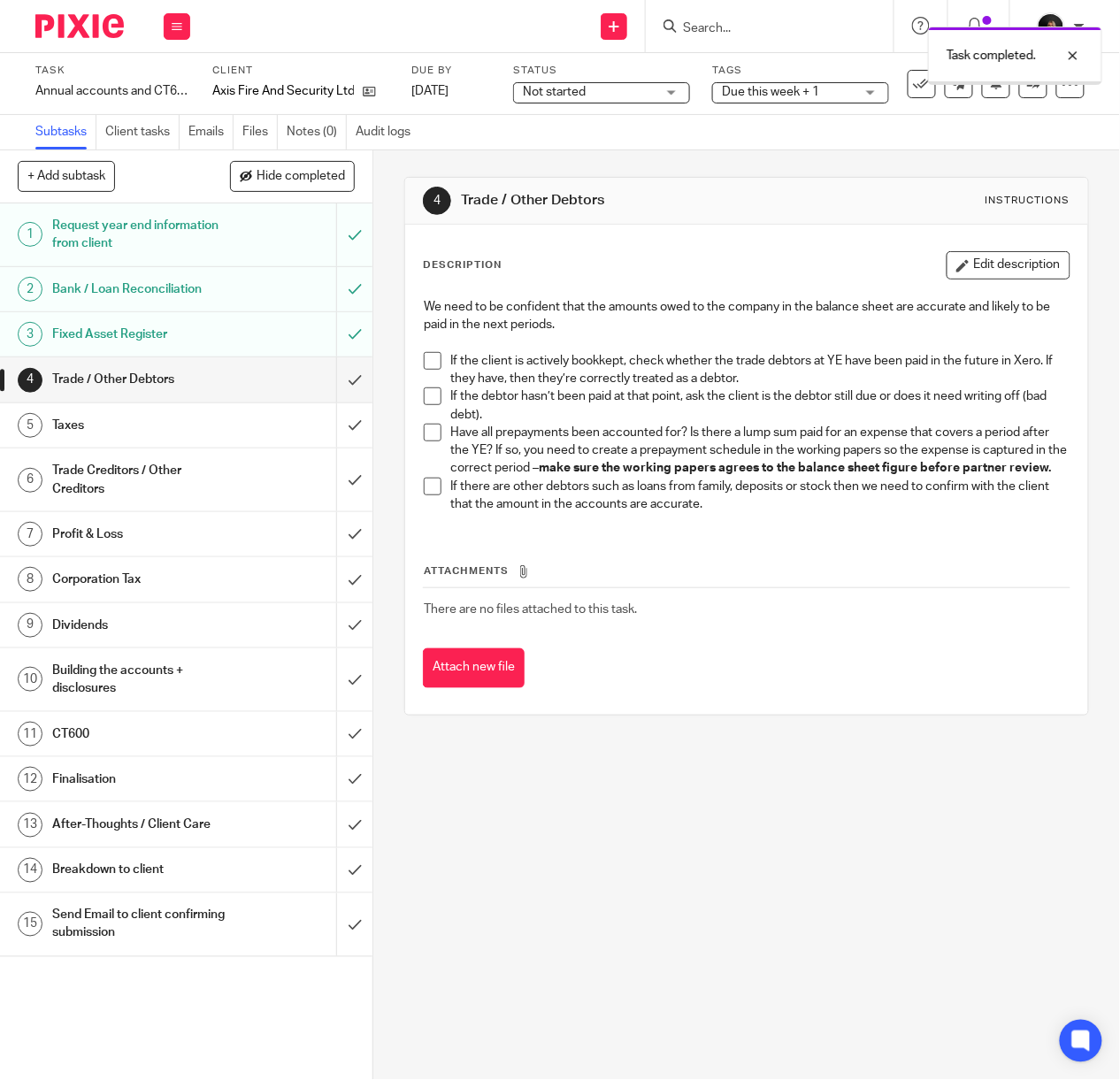
click at [424, 351] on p at bounding box center [746, 343] width 646 height 17
drag, startPoint x: 430, startPoint y: 350, endPoint x: 425, endPoint y: 373, distance: 23.5
click at [430, 352] on div "We need to be confident that the amounts owed to the company in the balance she…" at bounding box center [746, 407] width 663 height 237
click at [424, 396] on span at bounding box center [432, 396] width 17 height 17
click at [426, 355] on span at bounding box center [432, 360] width 17 height 17
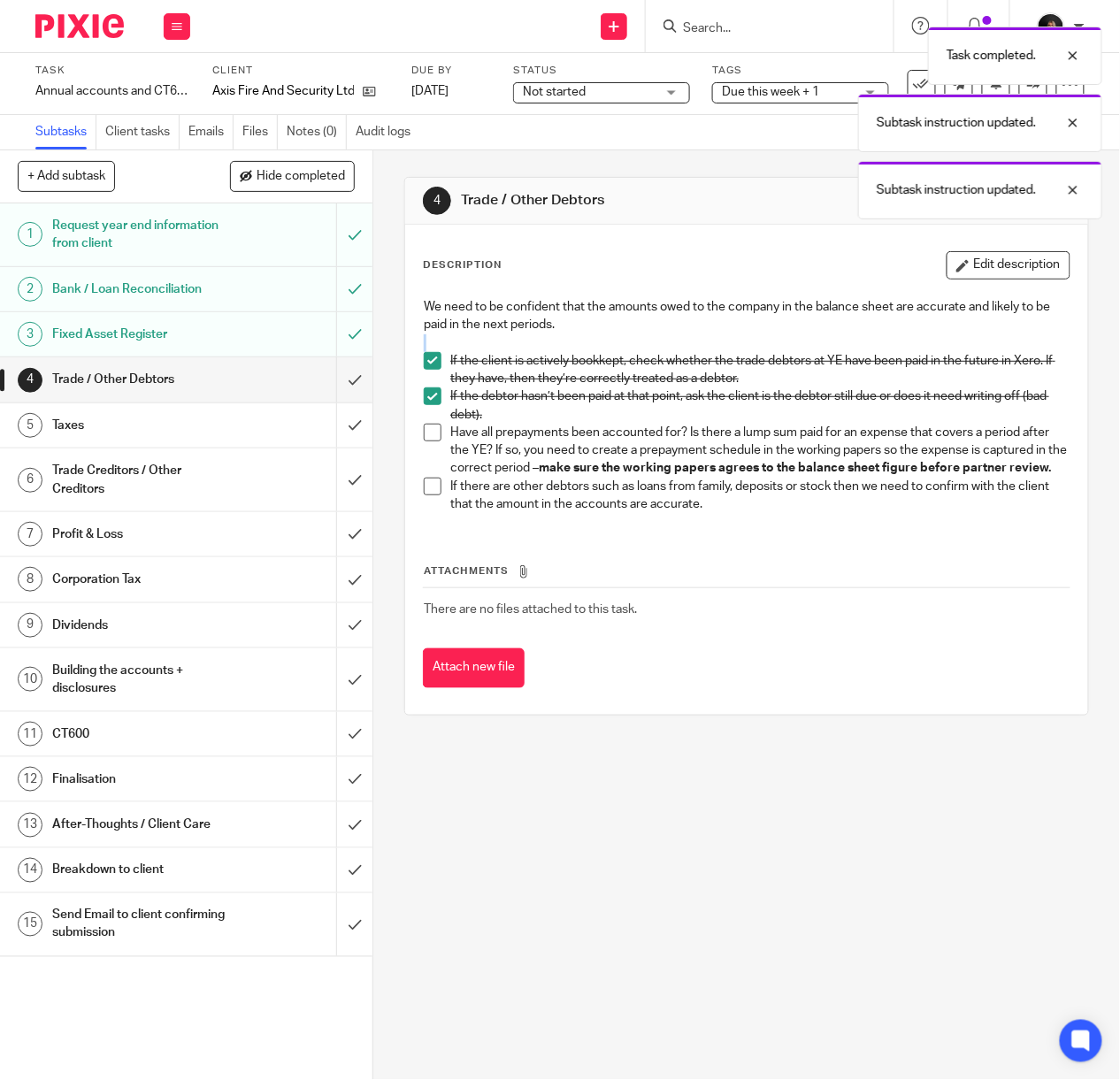
click at [424, 438] on span at bounding box center [432, 432] width 17 height 17
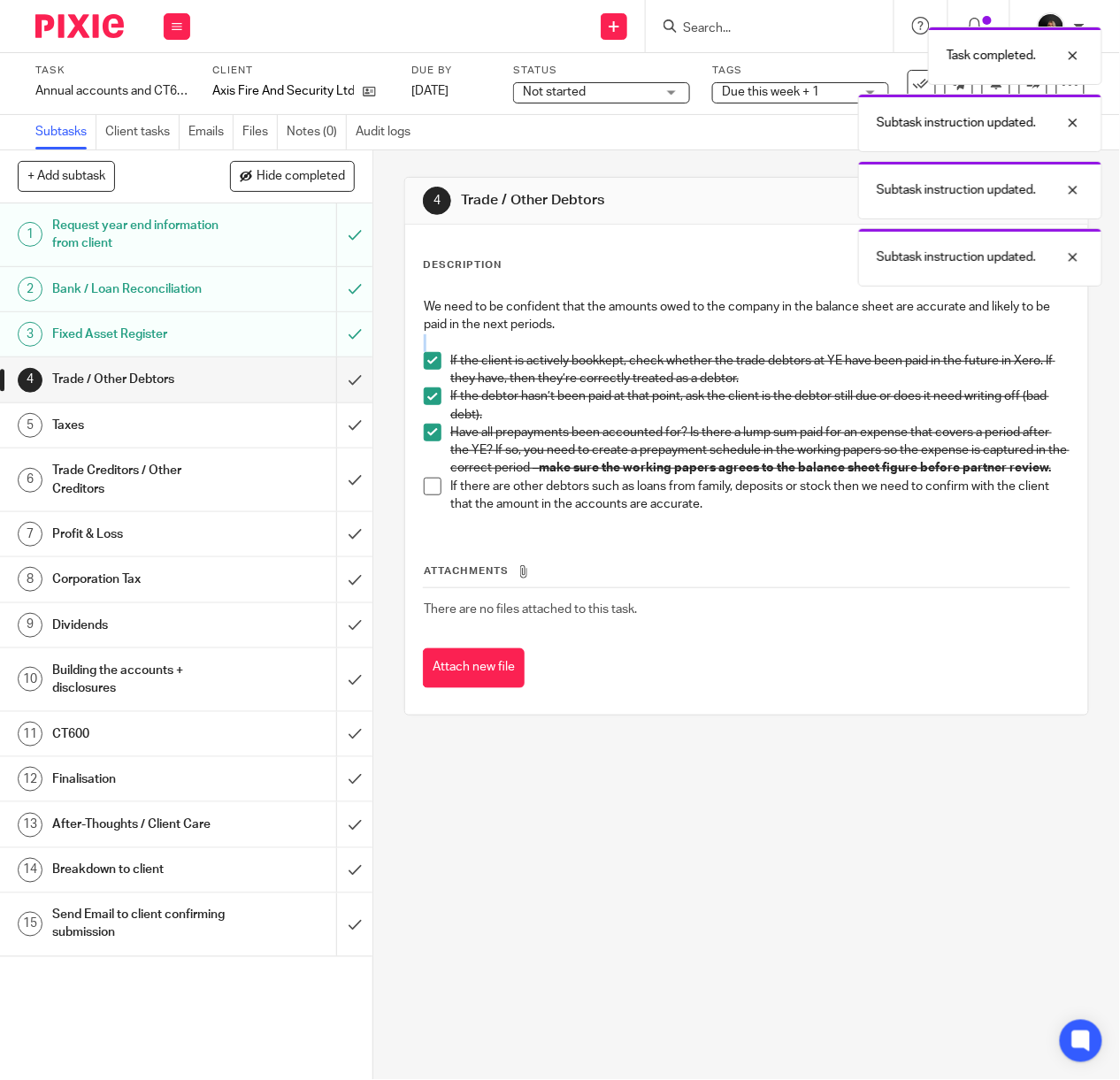
click at [424, 478] on li "Have all prepayments been accounted for? Is there a lump sum paid for an expens…" at bounding box center [746, 450] width 646 height 54
click at [426, 496] on span at bounding box center [432, 486] width 17 height 17
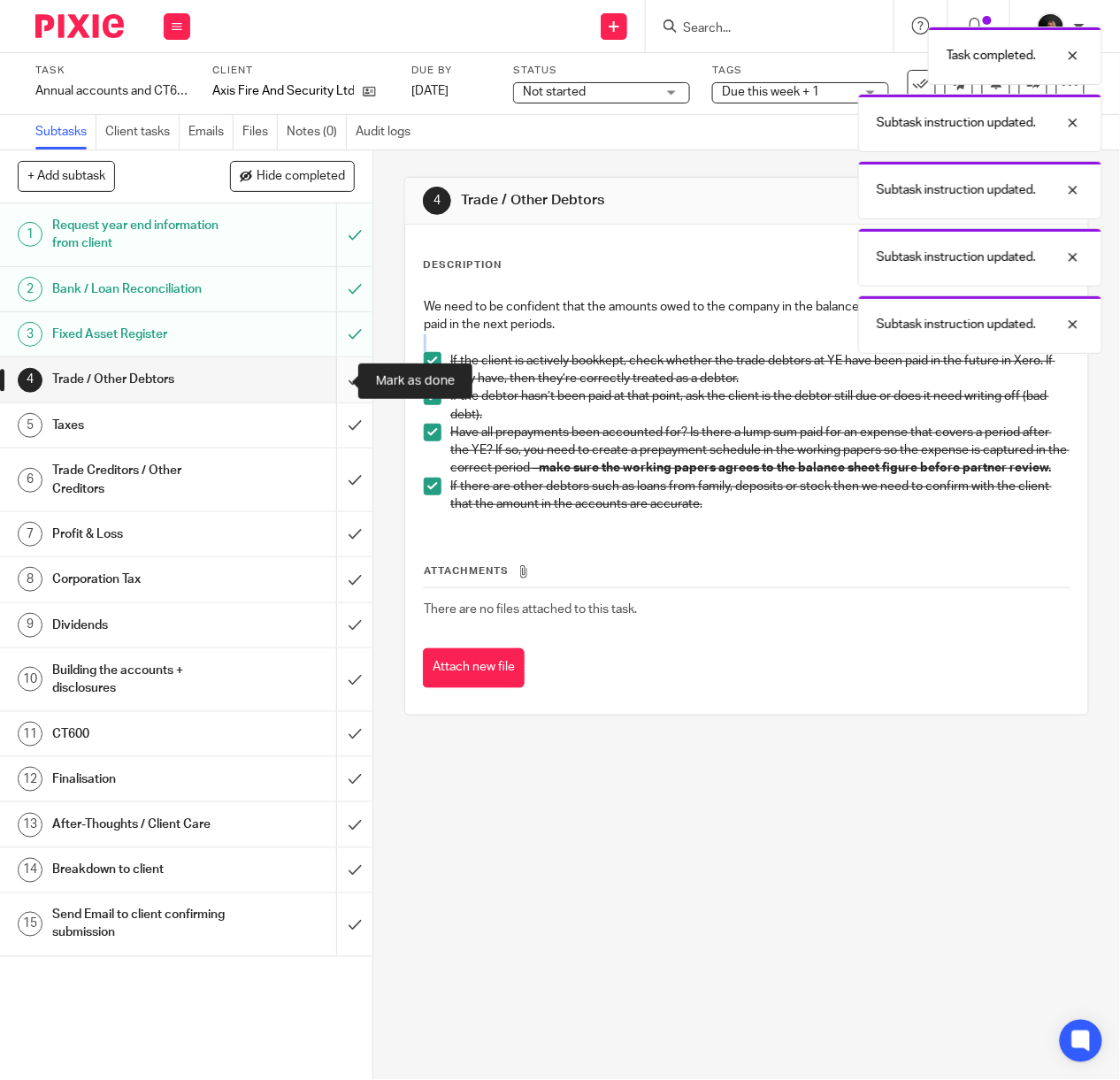
click at [334, 379] on input "submit" at bounding box center [186, 379] width 373 height 45
